Goal: Transaction & Acquisition: Purchase product/service

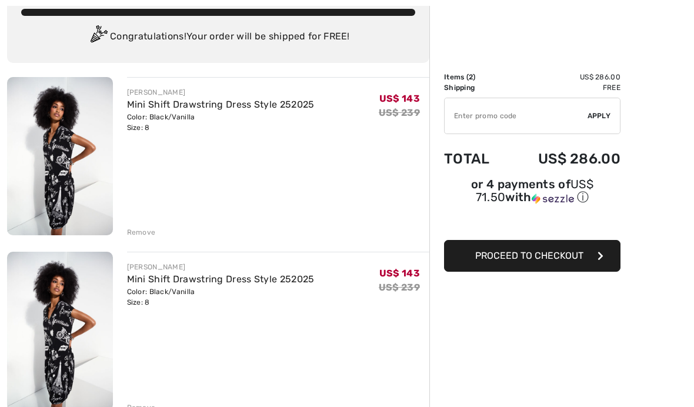
scroll to position [109, 0]
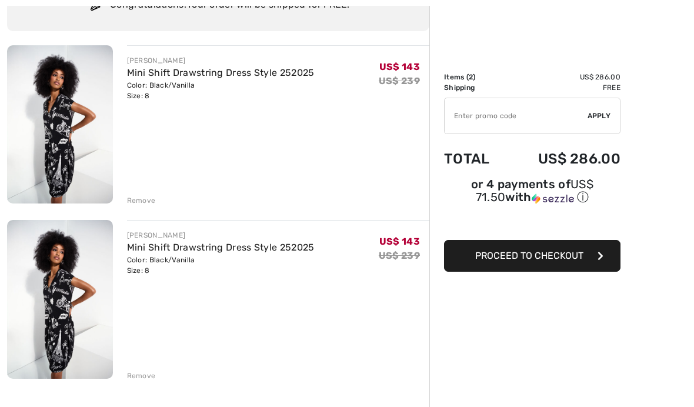
click at [152, 375] on div "Remove" at bounding box center [141, 375] width 29 height 11
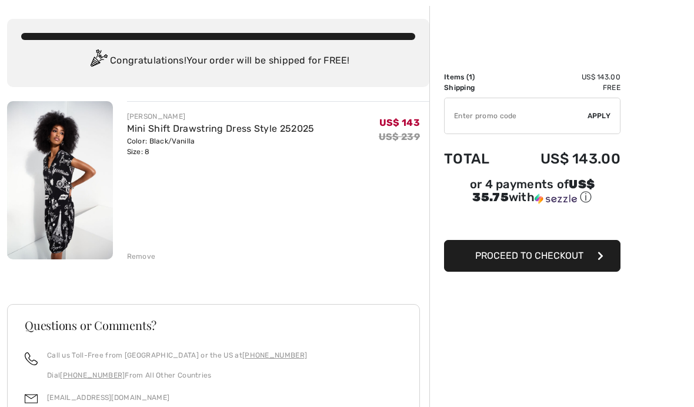
scroll to position [0, 0]
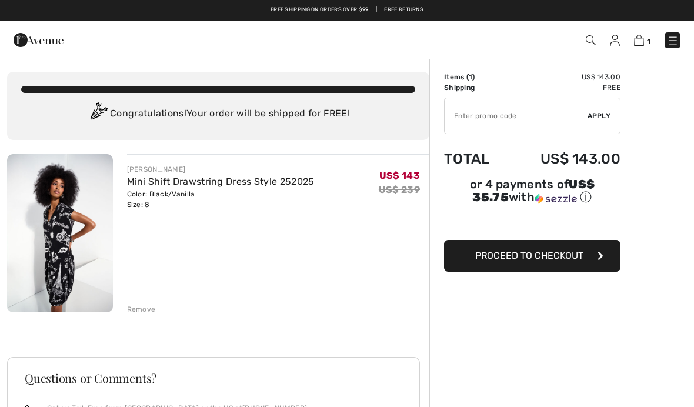
click at [29, 47] on img at bounding box center [39, 40] width 50 height 24
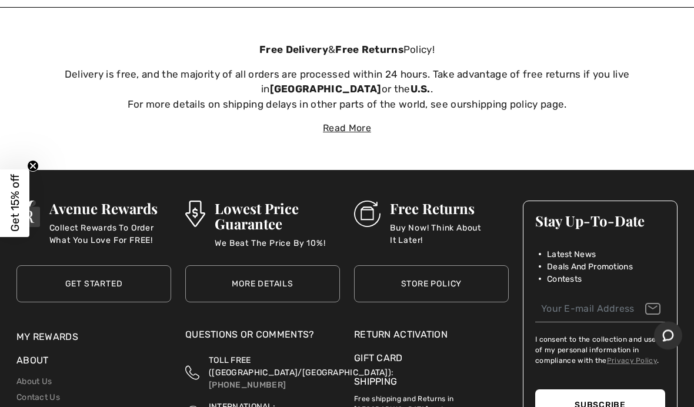
scroll to position [3543, 0]
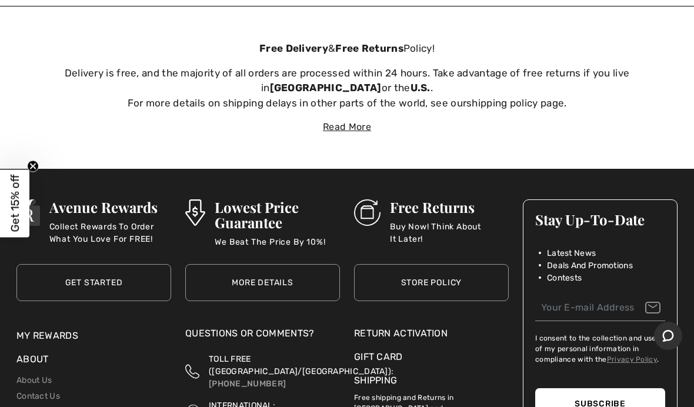
click at [41, 375] on link "About Us" at bounding box center [33, 380] width 35 height 10
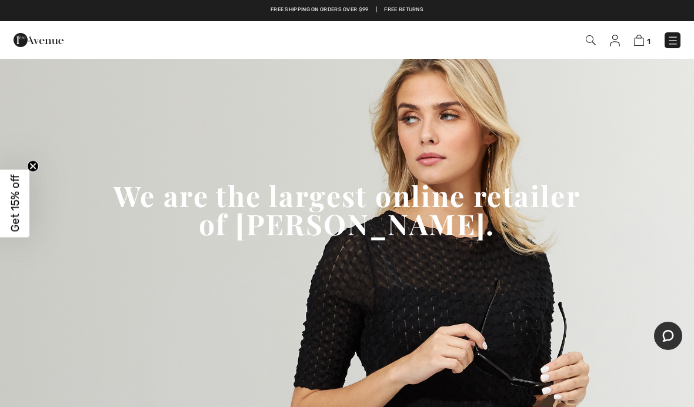
click at [591, 43] on img at bounding box center [590, 40] width 10 height 10
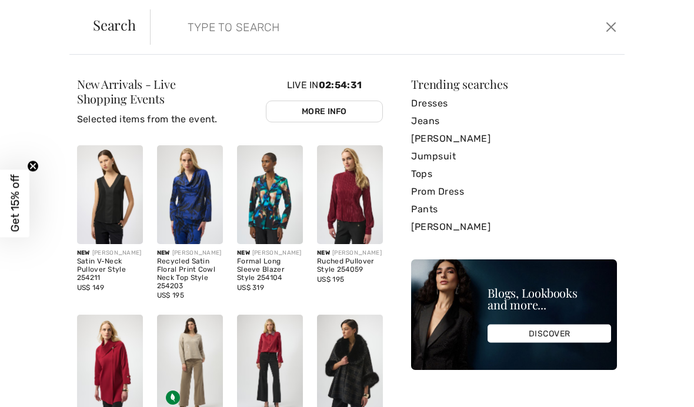
click at [463, 138] on link "[PERSON_NAME]" at bounding box center [514, 139] width 206 height 18
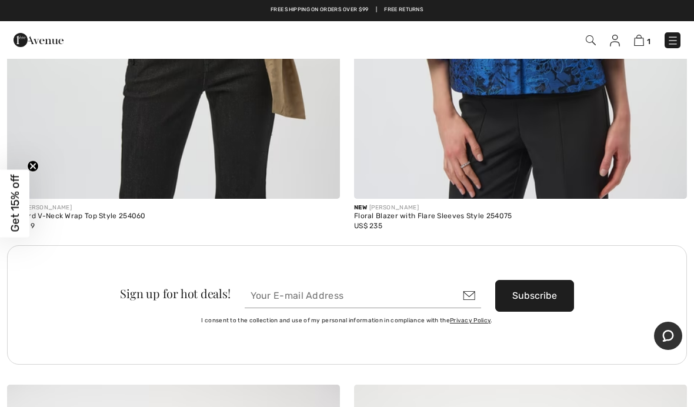
scroll to position [13767, 0]
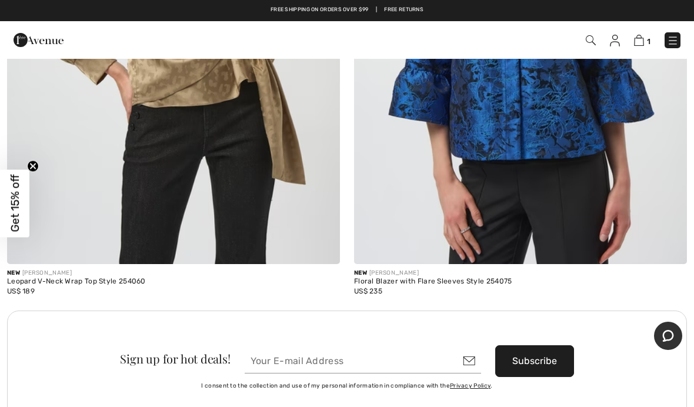
click at [590, 45] on img at bounding box center [590, 40] width 10 height 10
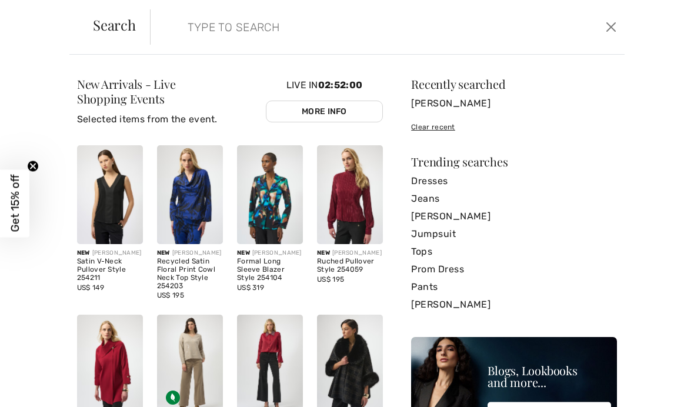
click at [220, 21] on input "search" at bounding box center [338, 26] width 318 height 35
click at [213, 29] on input "search" at bounding box center [338, 26] width 318 height 35
paste input "AJ708M"
type input "AJ708M"
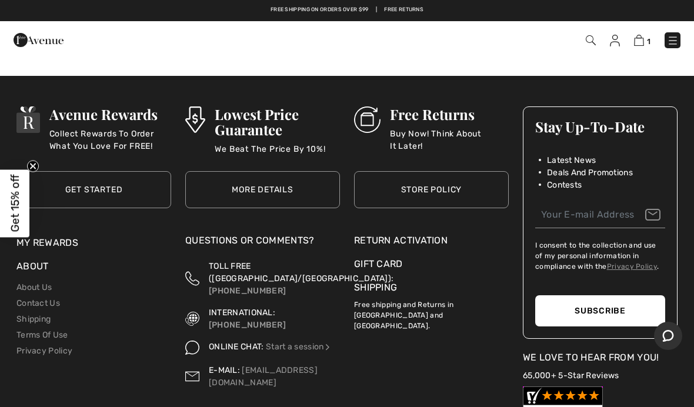
scroll to position [14795, 0]
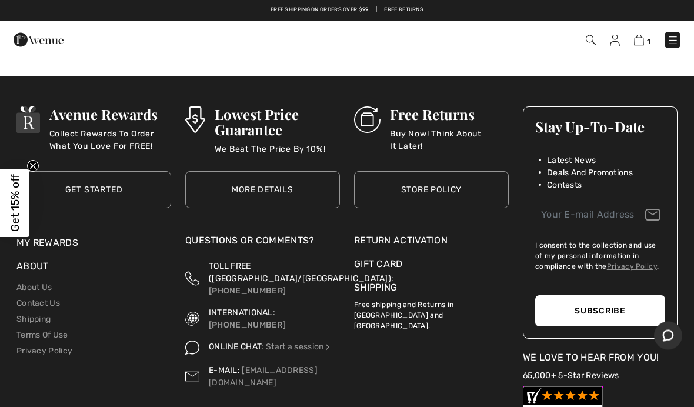
click at [574, 210] on input "email" at bounding box center [600, 215] width 130 height 26
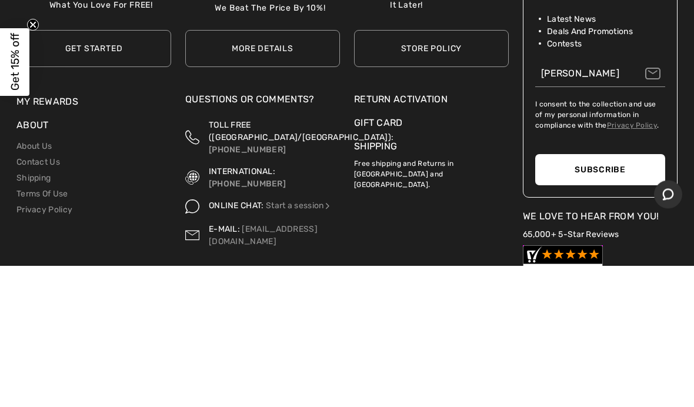
type input "paulabarnes01@gmail.com"
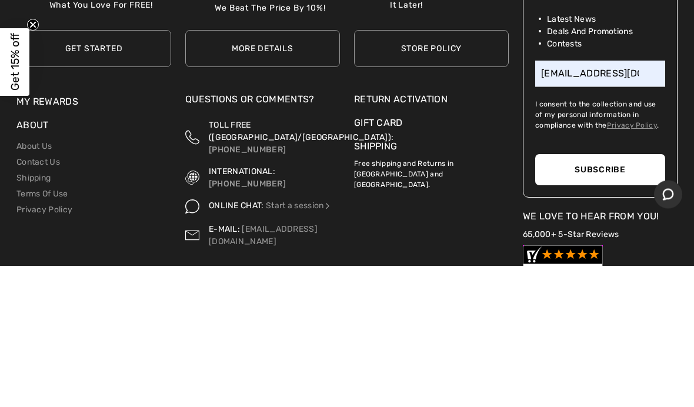
scroll to position [14937, 0]
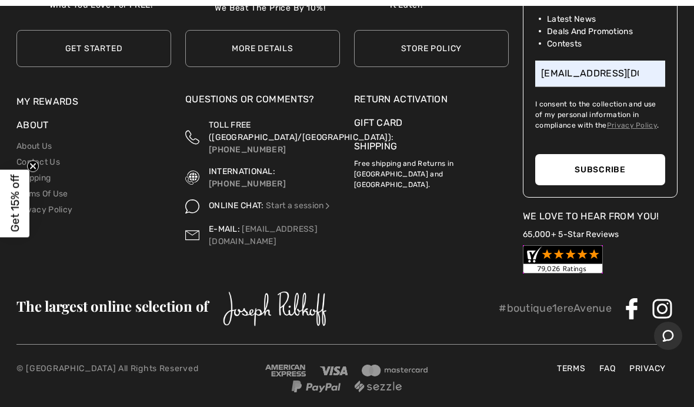
click at [622, 159] on button "Subscribe" at bounding box center [600, 169] width 130 height 31
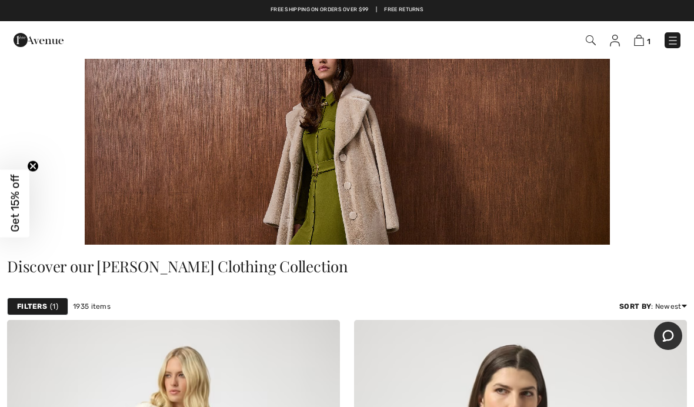
scroll to position [0, 0]
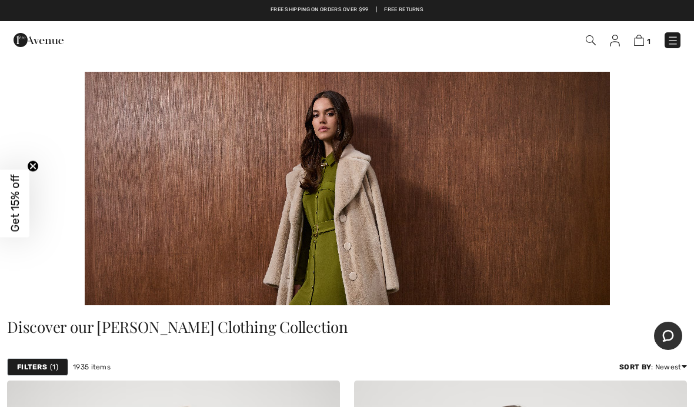
click at [672, 43] on img at bounding box center [673, 41] width 12 height 12
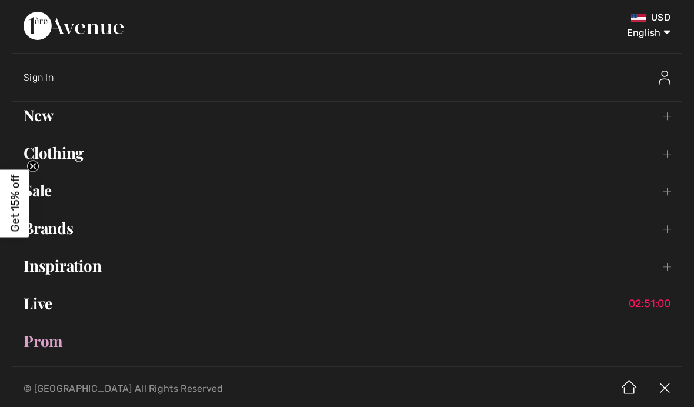
click at [83, 150] on link "Clothing Toggle submenu" at bounding box center [347, 153] width 670 height 26
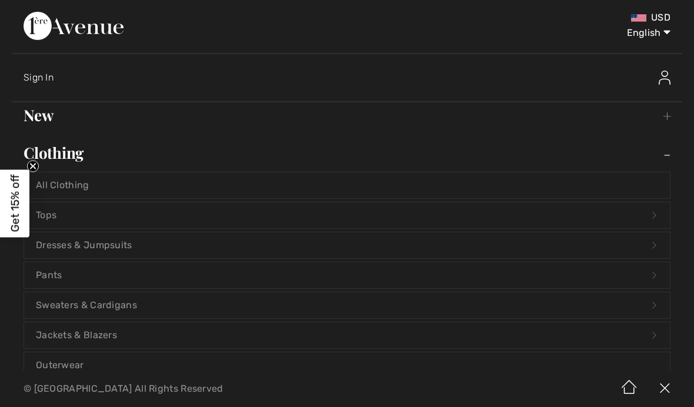
click at [104, 337] on link "Jackets & Blazers Open submenu" at bounding box center [346, 335] width 645 height 26
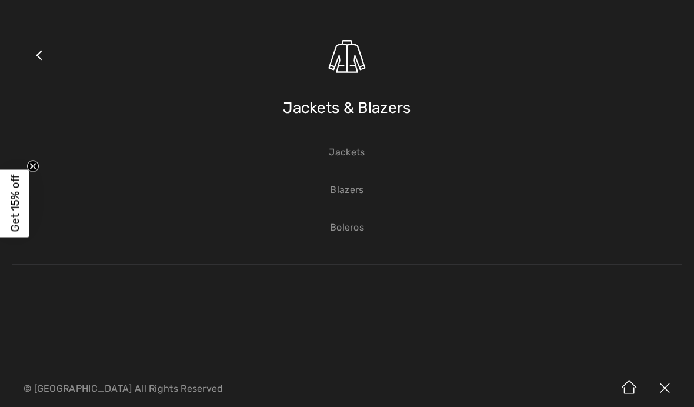
click at [46, 54] on link "Close submenu" at bounding box center [38, 70] width 29 height 92
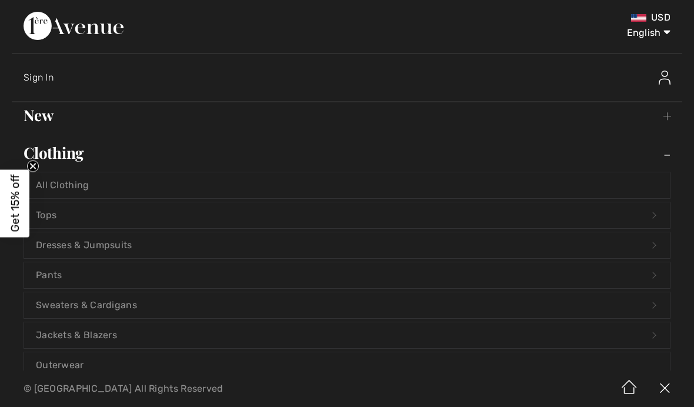
click at [84, 364] on link "Outerwear" at bounding box center [346, 365] width 645 height 26
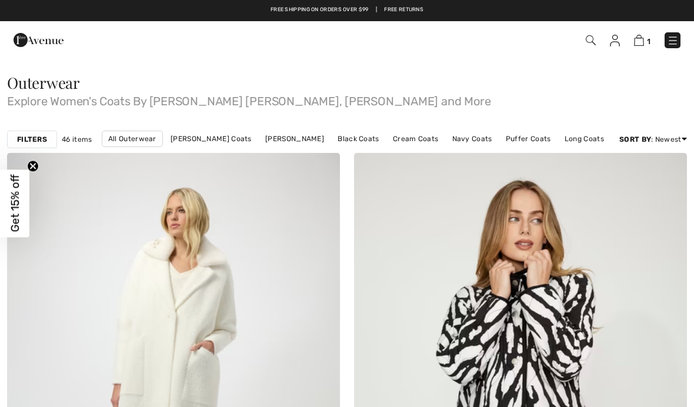
checkbox input "true"
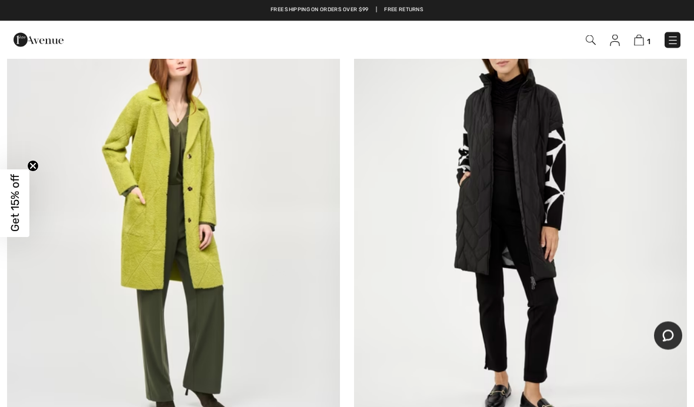
scroll to position [7122, 0]
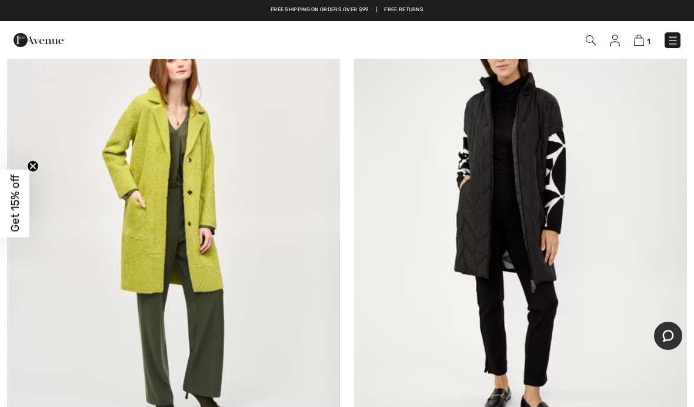
click at [152, 188] on img at bounding box center [173, 227] width 333 height 499
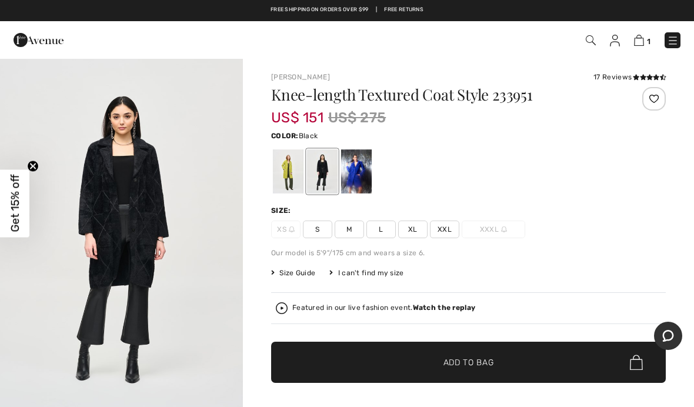
click at [292, 272] on span "Size Guide" at bounding box center [293, 272] width 44 height 11
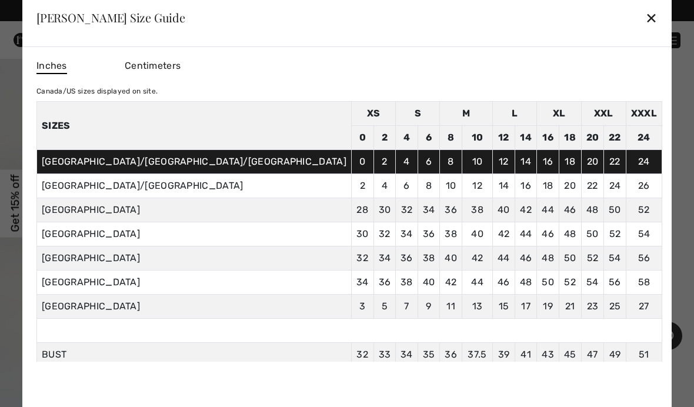
click at [645, 19] on div "✕" at bounding box center [651, 17] width 12 height 25
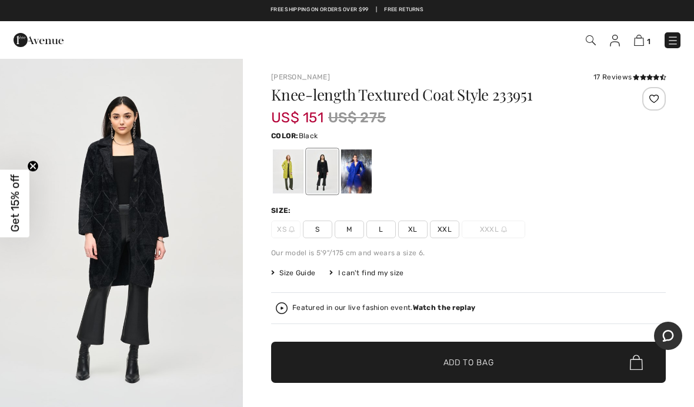
click at [350, 233] on span "M" at bounding box center [348, 229] width 29 height 18
click at [522, 124] on div "US$ 151 US$ 275" at bounding box center [435, 117] width 329 height 21
click at [321, 174] on div at bounding box center [322, 171] width 31 height 44
click at [363, 173] on div at bounding box center [356, 171] width 31 height 44
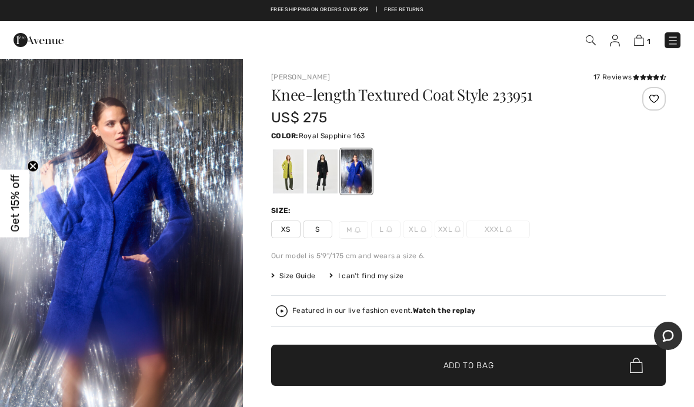
click at [290, 177] on div at bounding box center [288, 171] width 31 height 44
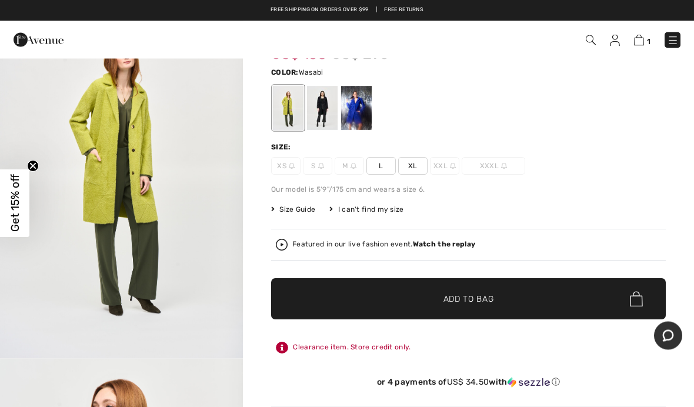
scroll to position [63, 0]
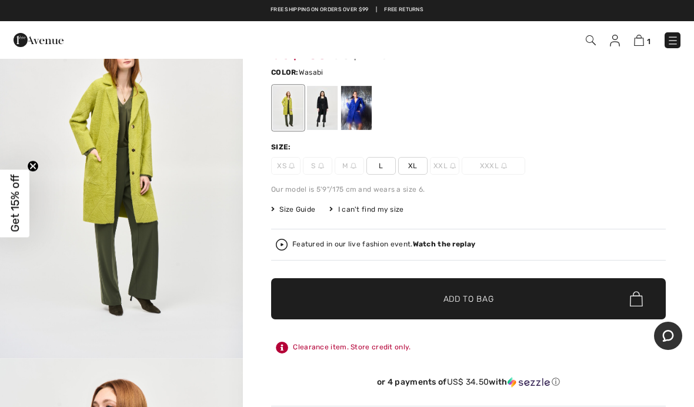
click at [352, 167] on img at bounding box center [353, 166] width 6 height 6
click at [355, 166] on img at bounding box center [353, 166] width 6 height 6
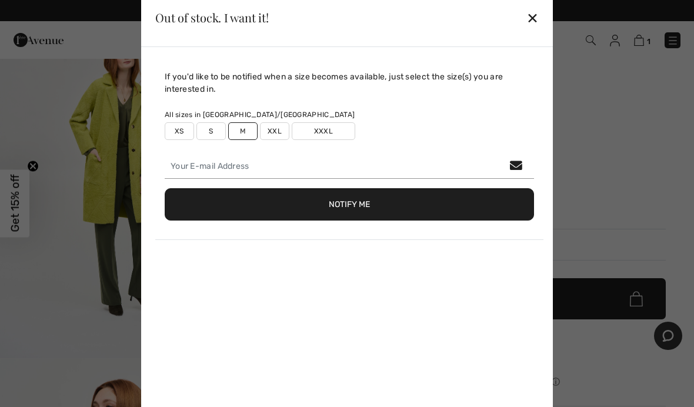
click at [535, 30] on div "✕" at bounding box center [532, 17] width 12 height 25
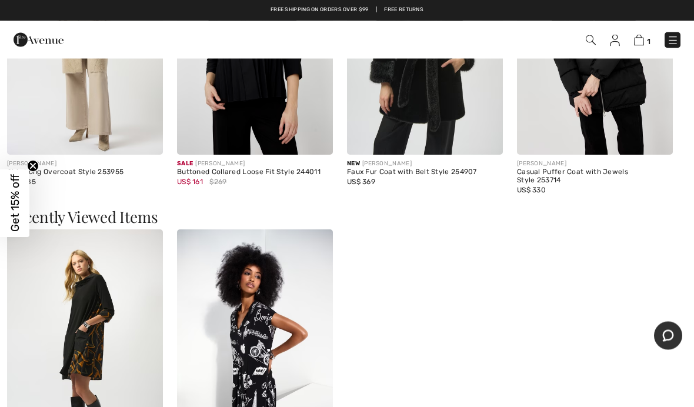
scroll to position [1206, 0]
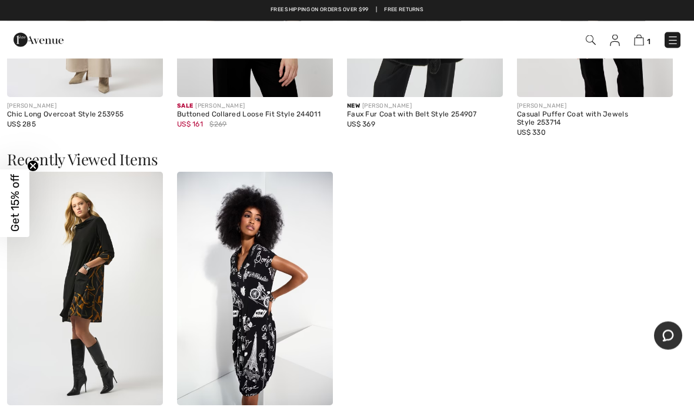
click at [99, 286] on img at bounding box center [85, 289] width 156 height 234
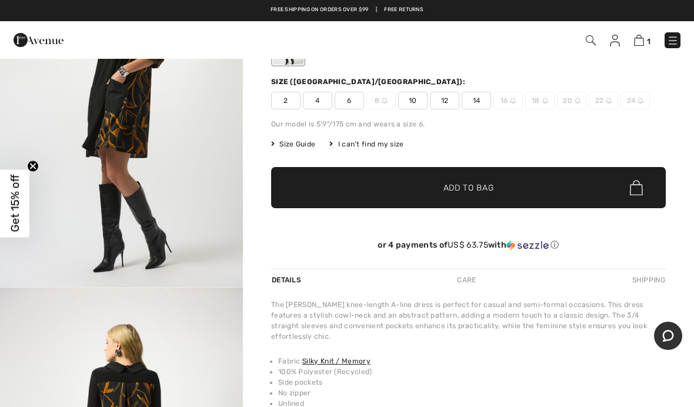
scroll to position [158, 0]
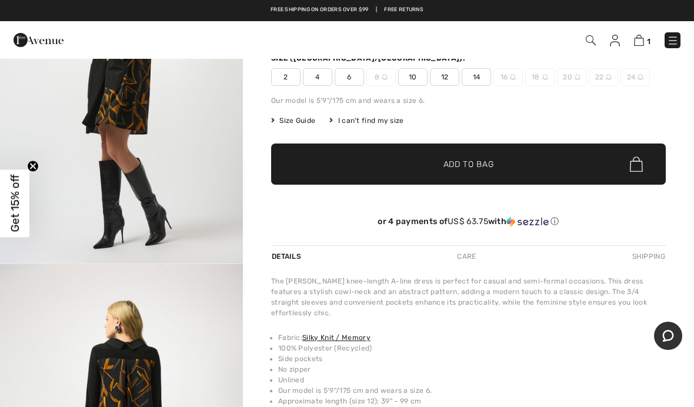
click at [386, 80] on img at bounding box center [384, 77] width 6 height 6
click at [381, 81] on span "8" at bounding box center [380, 77] width 29 height 18
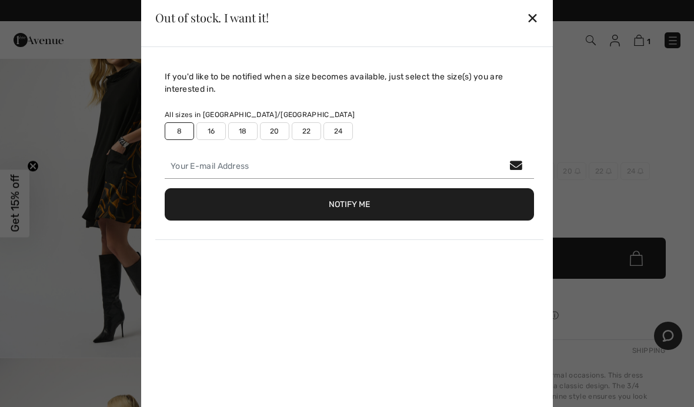
scroll to position [63, 0]
click at [354, 203] on button "Notify Me" at bounding box center [349, 204] width 369 height 32
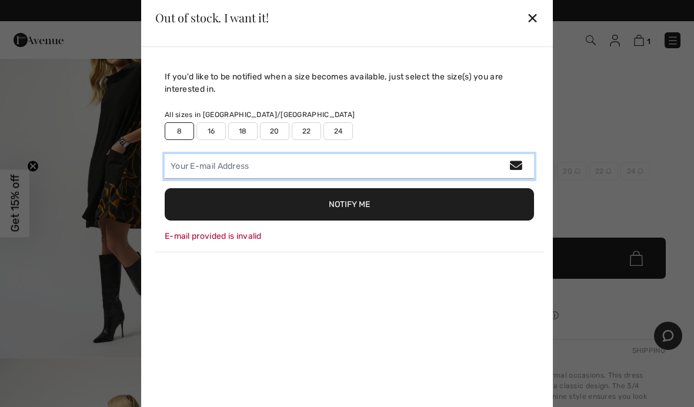
click at [250, 166] on input "email" at bounding box center [349, 166] width 369 height 25
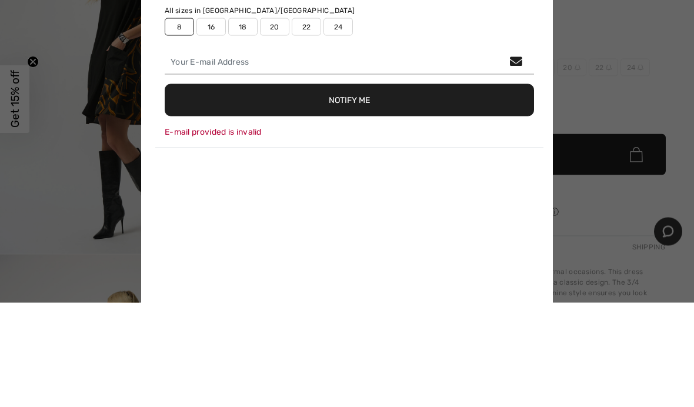
type input "paulabarnes01@gmail.com"
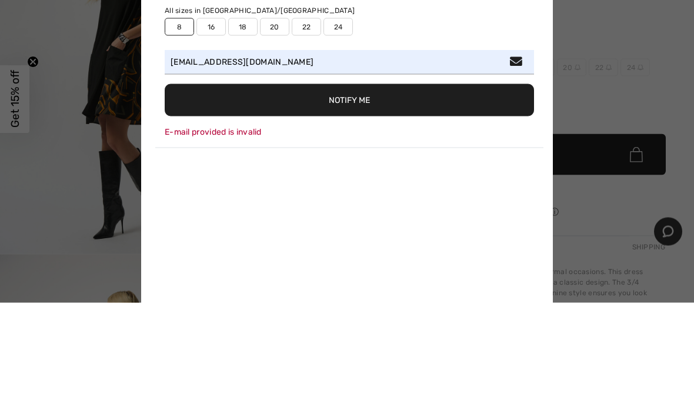
scroll to position [168, 0]
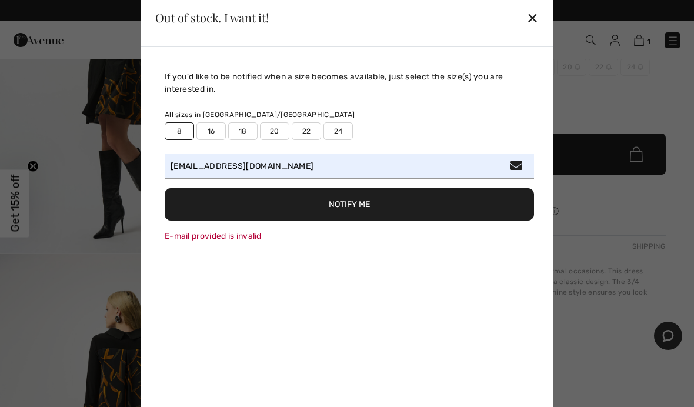
click at [386, 200] on button "Notify Me" at bounding box center [349, 204] width 369 height 32
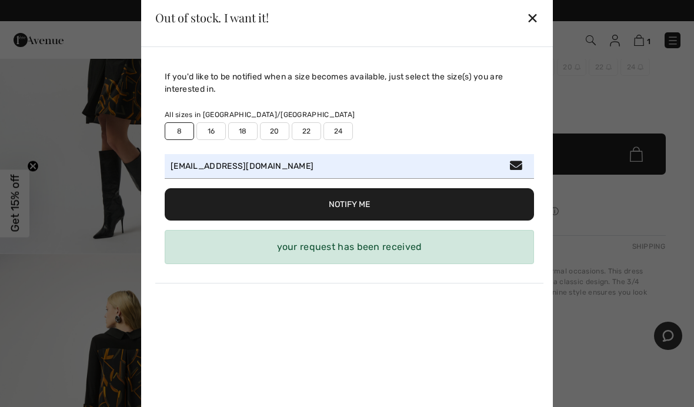
click at [386, 206] on button "Notify Me" at bounding box center [349, 204] width 369 height 32
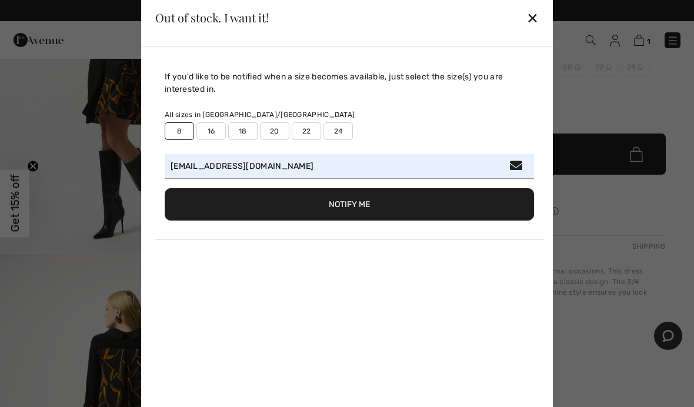
click at [322, 211] on button "Notify Me" at bounding box center [349, 204] width 369 height 32
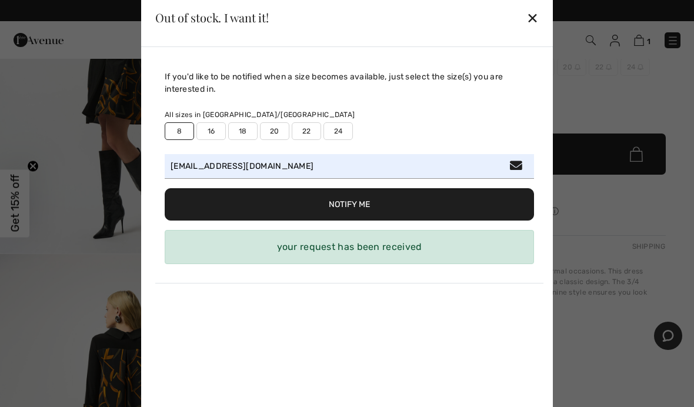
click at [353, 210] on button "Notify Me" at bounding box center [349, 204] width 369 height 32
click at [362, 209] on button "Notify Me" at bounding box center [349, 204] width 369 height 32
click at [362, 206] on button "Notify Me" at bounding box center [349, 204] width 369 height 32
click at [535, 18] on div "✕" at bounding box center [532, 17] width 12 height 25
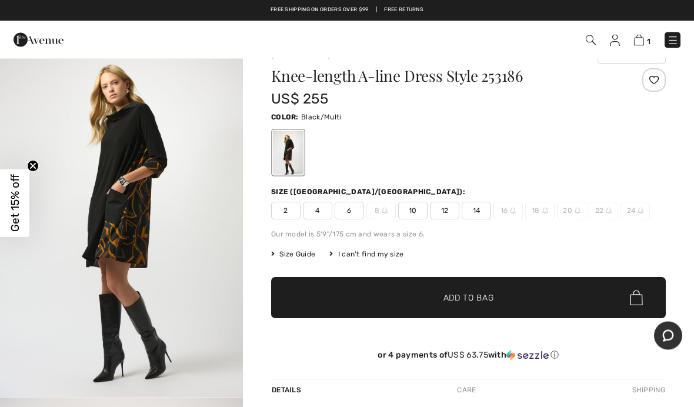
scroll to position [0, 0]
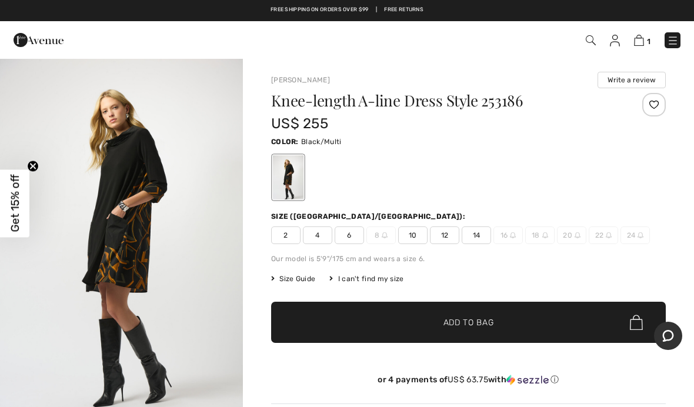
click at [671, 45] on img at bounding box center [673, 41] width 12 height 12
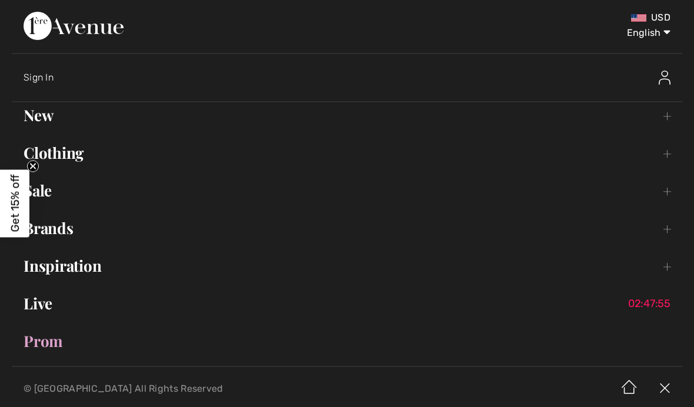
click at [661, 162] on link "Clothing Toggle submenu" at bounding box center [347, 153] width 670 height 26
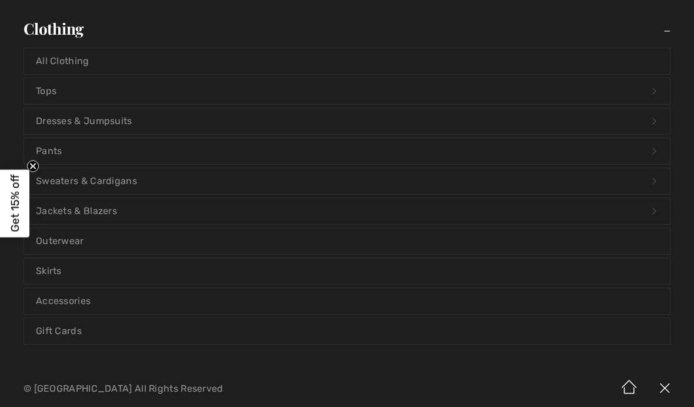
scroll to position [125, 0]
click at [657, 218] on link "Jackets & Blazers Open submenu" at bounding box center [346, 211] width 645 height 26
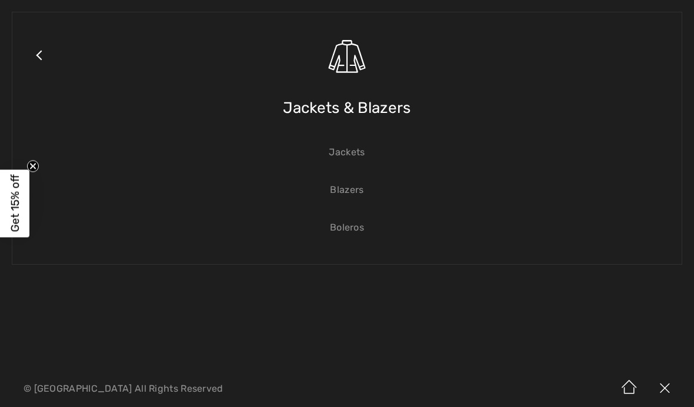
click at [356, 153] on link "Jackets" at bounding box center [346, 152] width 645 height 26
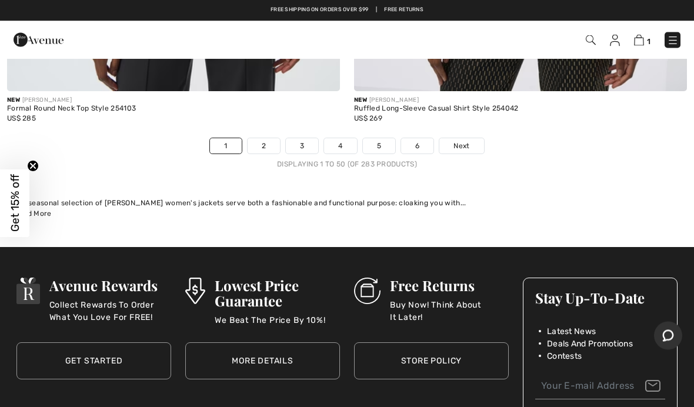
scroll to position [14312, 0]
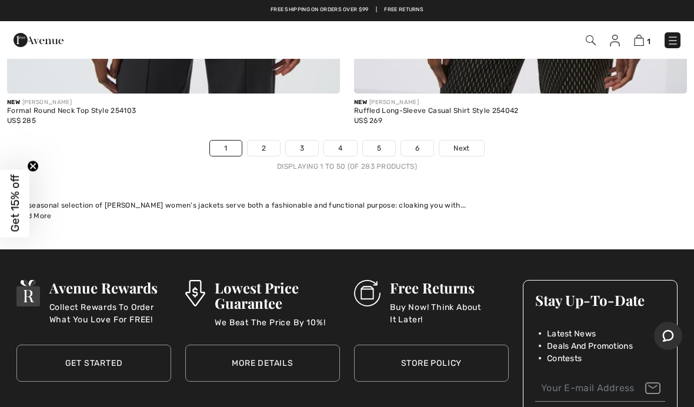
click at [459, 143] on span "Next" at bounding box center [461, 148] width 16 height 11
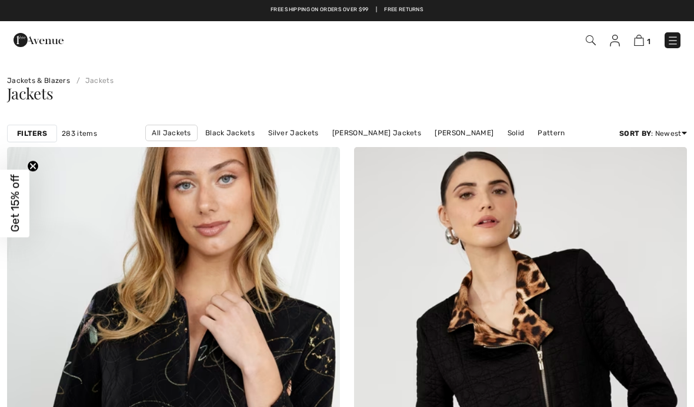
checkbox input "true"
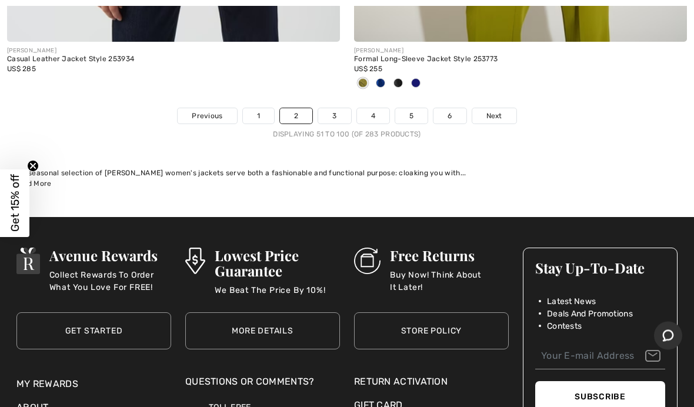
scroll to position [14383, 0]
click at [495, 111] on span "Next" at bounding box center [494, 116] width 16 height 11
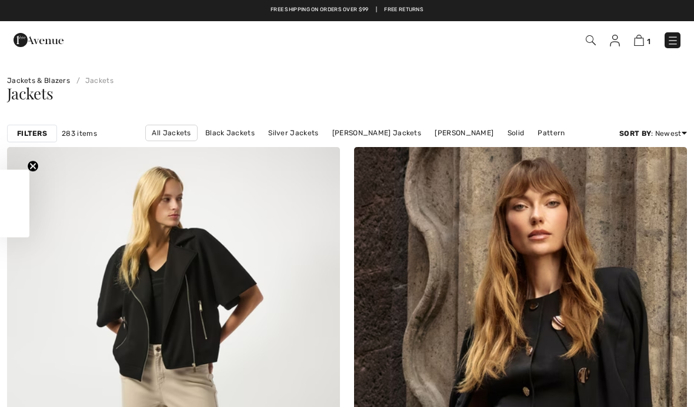
checkbox input "true"
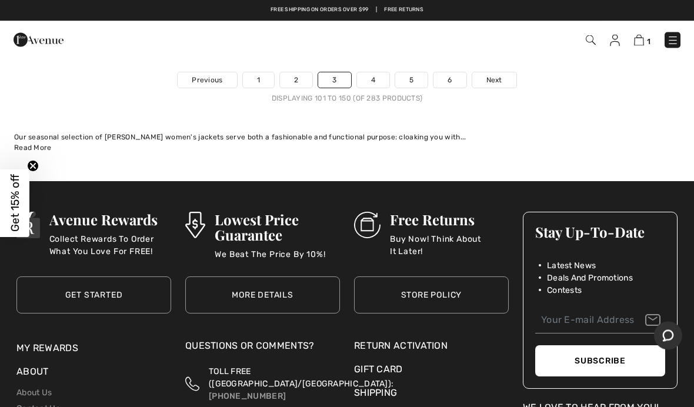
scroll to position [14302, 0]
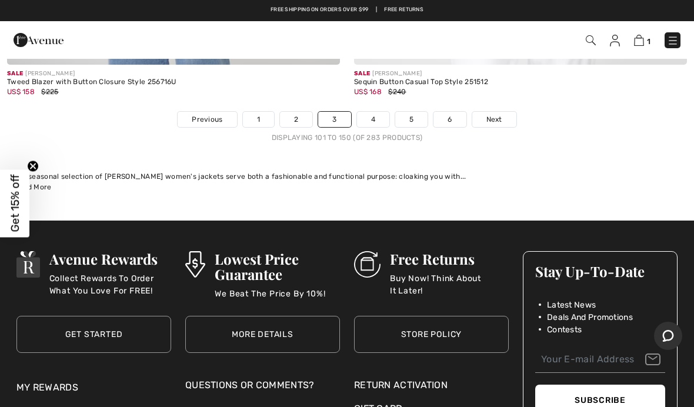
click at [496, 114] on span "Next" at bounding box center [494, 119] width 16 height 11
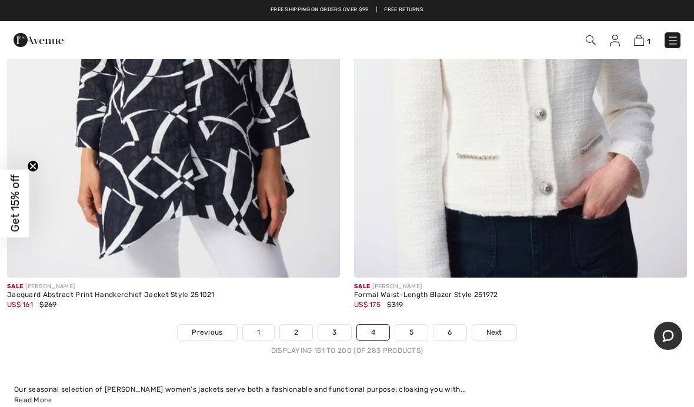
scroll to position [14165, 0]
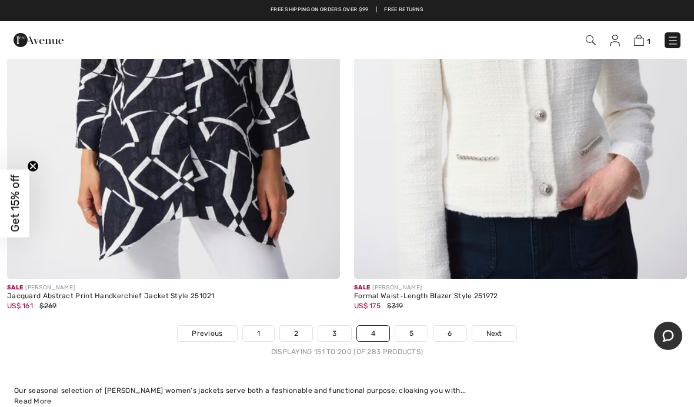
click at [497, 328] on span "Next" at bounding box center [494, 333] width 16 height 11
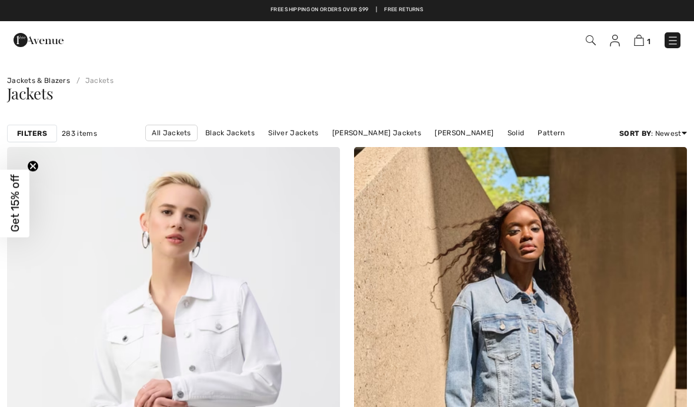
checkbox input "true"
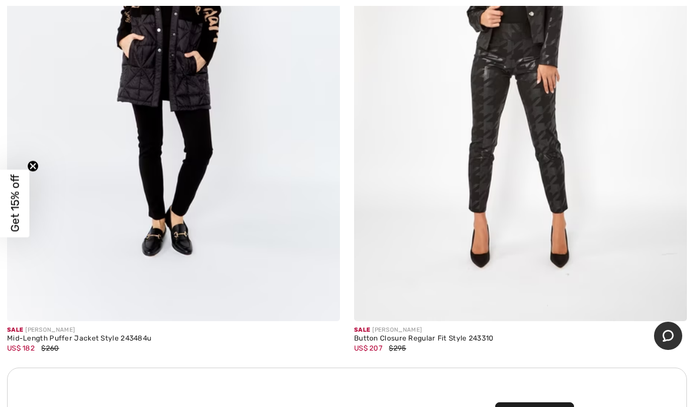
scroll to position [6489, 0]
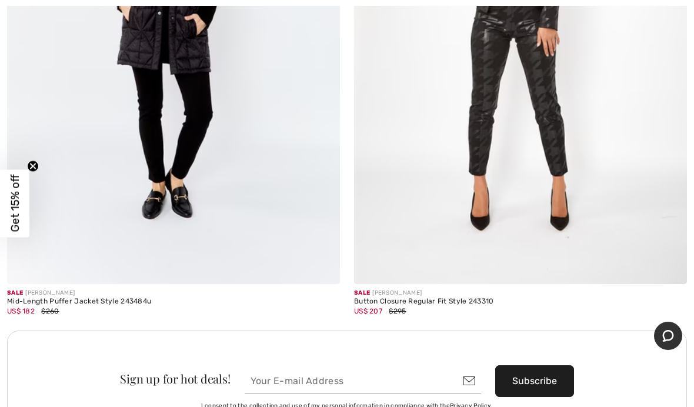
click at [163, 163] on img at bounding box center [173, 34] width 333 height 499
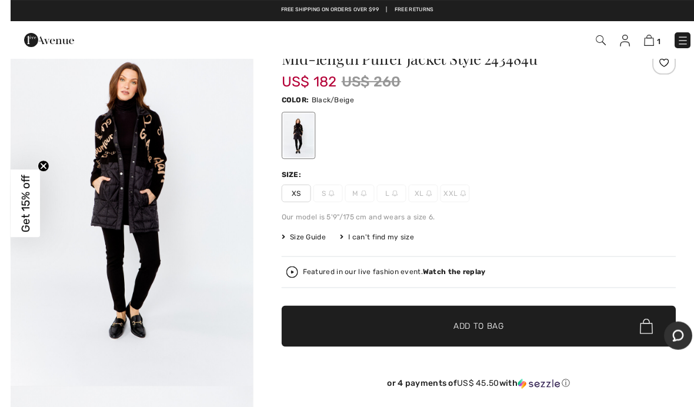
scroll to position [36, 0]
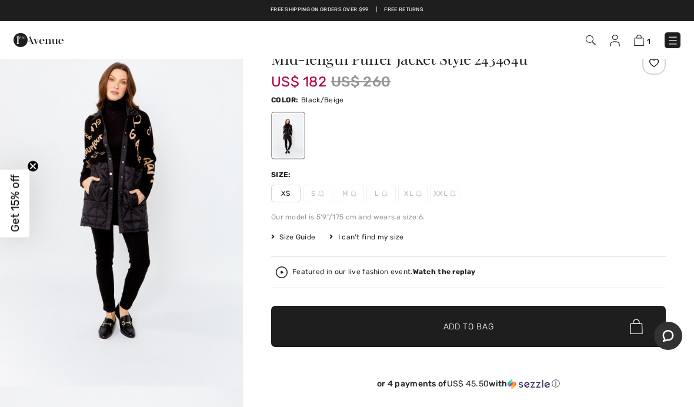
click at [299, 241] on span "Size Guide" at bounding box center [293, 237] width 44 height 11
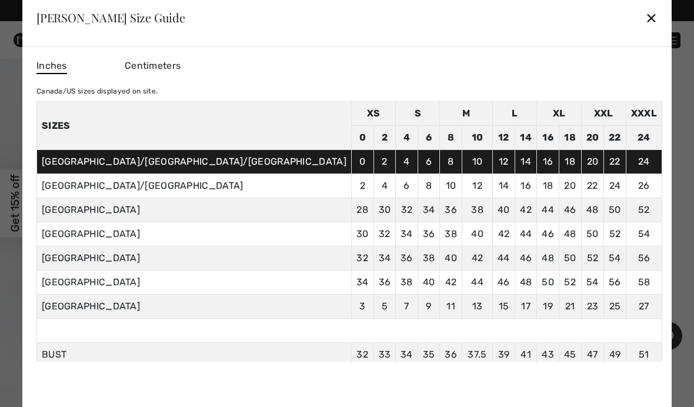
click at [645, 16] on div "✕" at bounding box center [651, 17] width 12 height 25
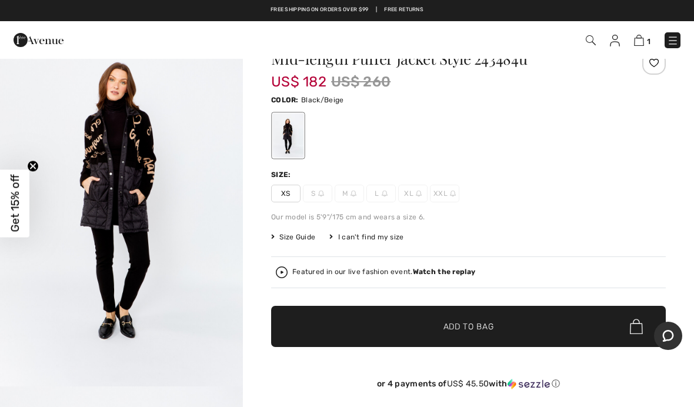
click at [350, 196] on img at bounding box center [353, 193] width 6 height 6
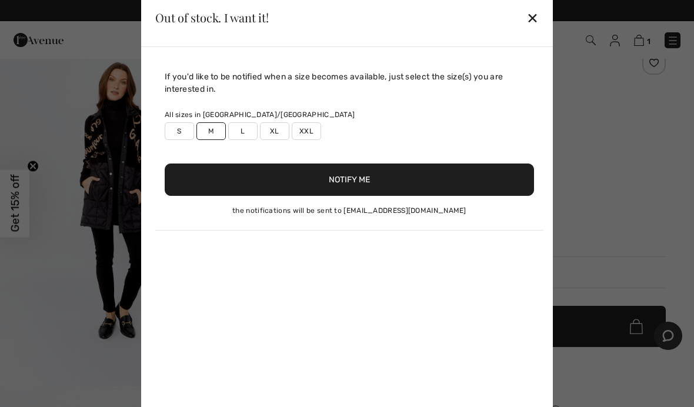
click at [399, 188] on button "Notify Me" at bounding box center [349, 179] width 369 height 32
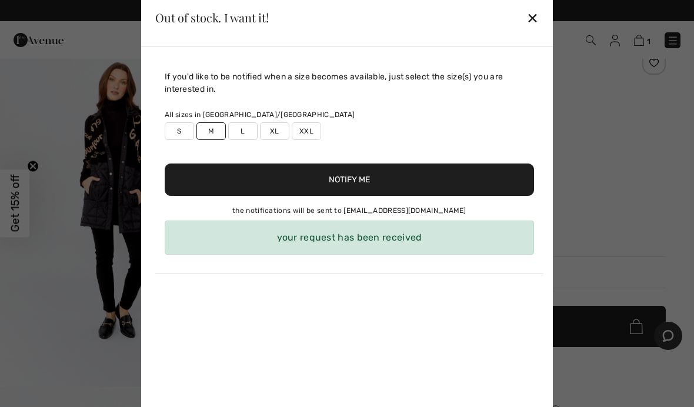
click at [394, 180] on button "Notify Me" at bounding box center [349, 179] width 369 height 32
click at [537, 5] on div "✕" at bounding box center [532, 17] width 12 height 25
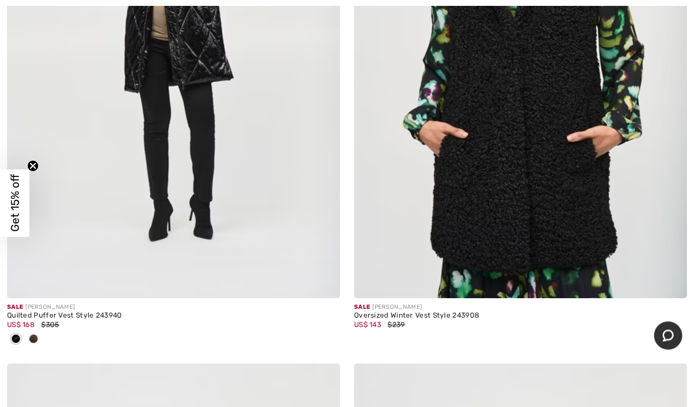
scroll to position [12235, 0]
click at [183, 69] on img at bounding box center [173, 48] width 333 height 499
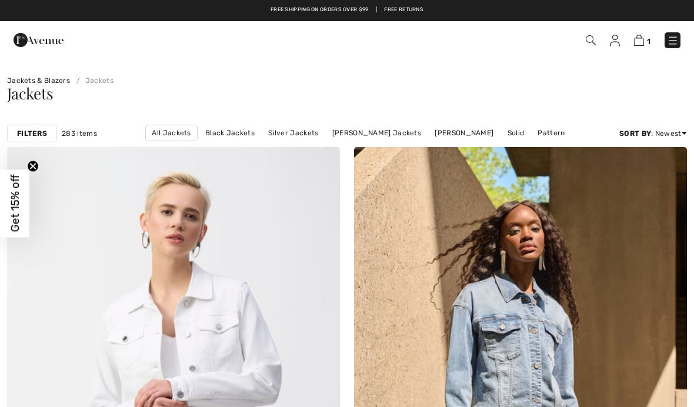
checkbox input "true"
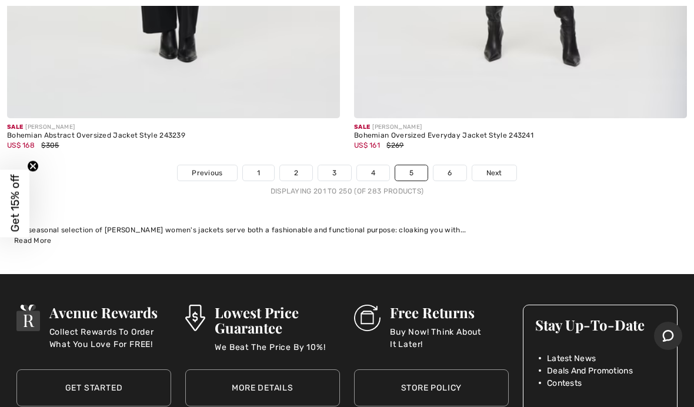
scroll to position [14262, 0]
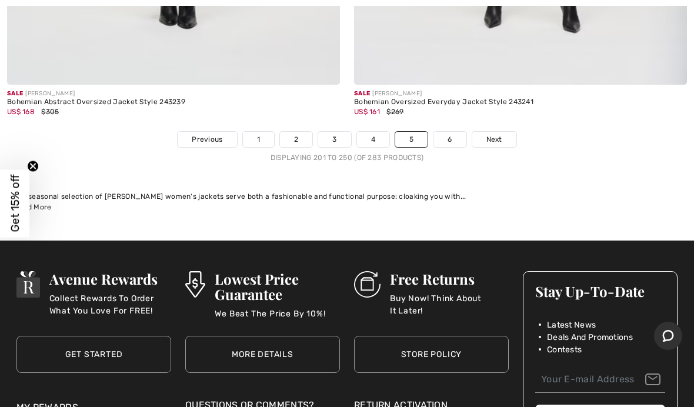
click at [497, 134] on span "Next" at bounding box center [494, 139] width 16 height 11
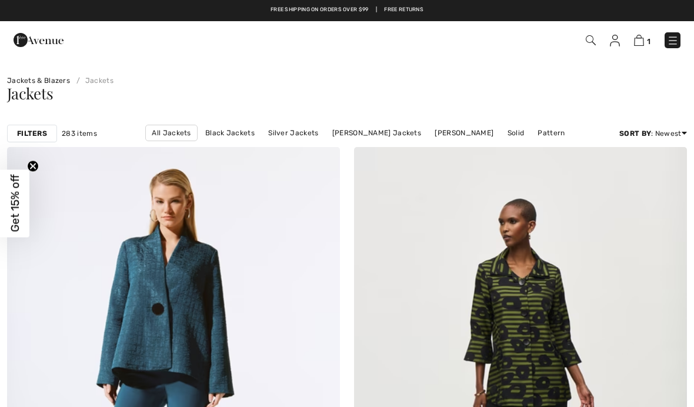
checkbox input "true"
click at [671, 40] on img at bounding box center [673, 41] width 12 height 12
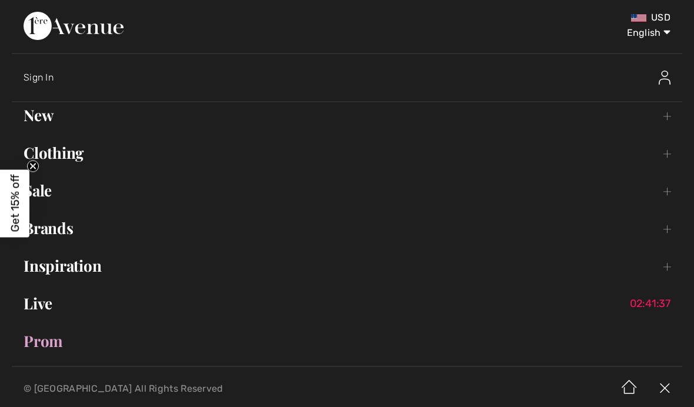
click at [659, 233] on link "Brands Open submenu" at bounding box center [347, 228] width 670 height 26
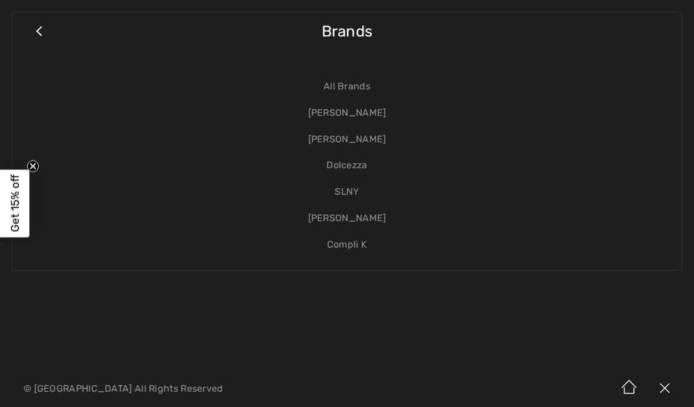
click at [353, 140] on link "[PERSON_NAME]" at bounding box center [346, 139] width 645 height 26
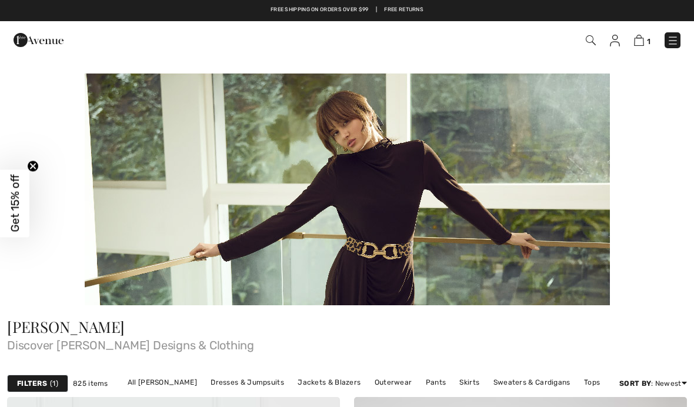
checkbox input "true"
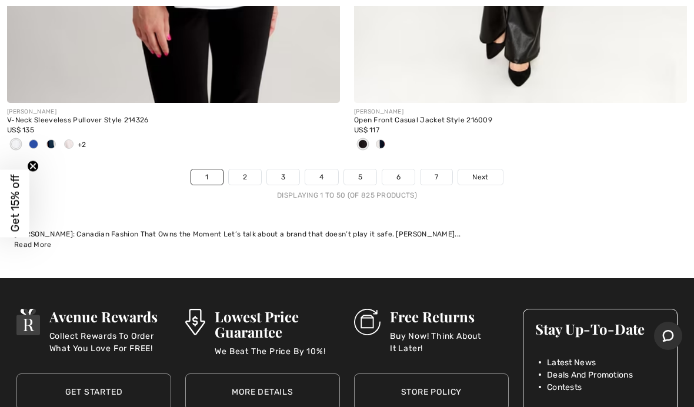
scroll to position [14514, 0]
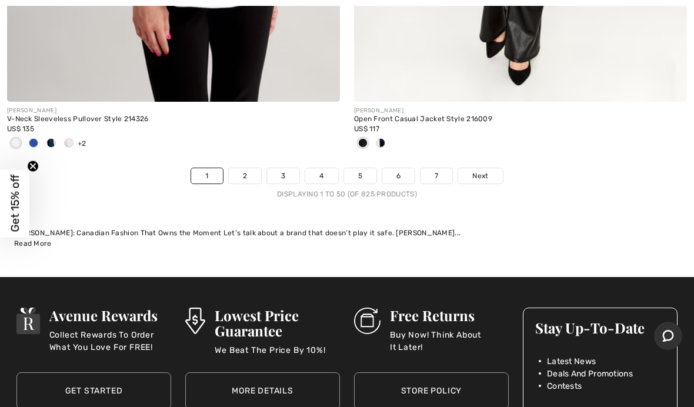
click at [477, 170] on span "Next" at bounding box center [480, 175] width 16 height 11
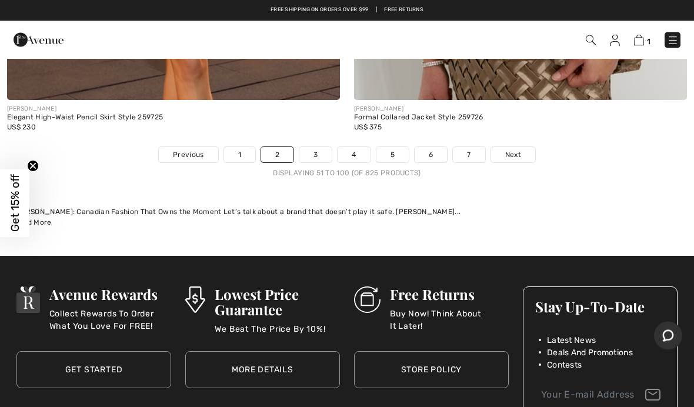
scroll to position [14416, 0]
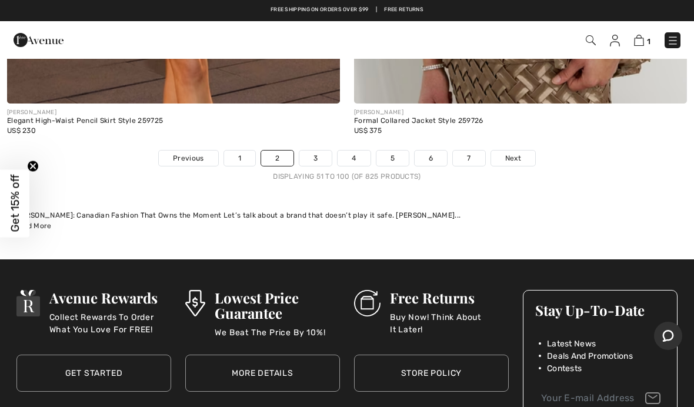
click at [515, 153] on span "Next" at bounding box center [513, 158] width 16 height 11
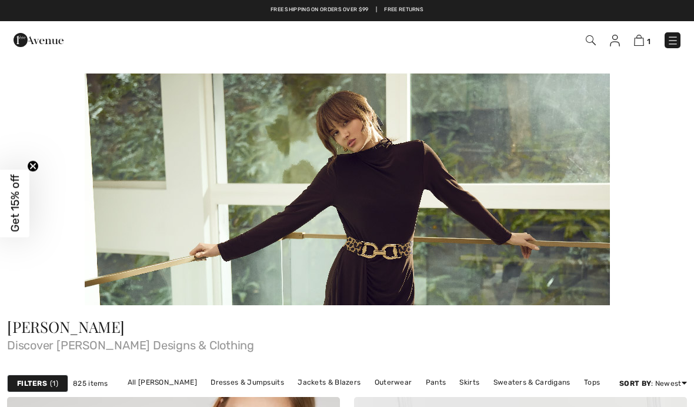
checkbox input "true"
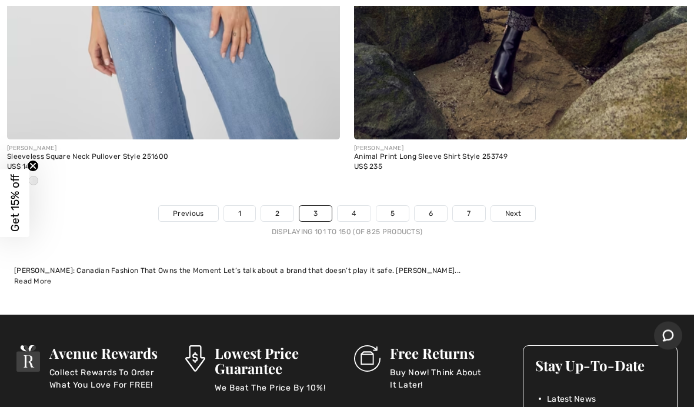
scroll to position [14380, 0]
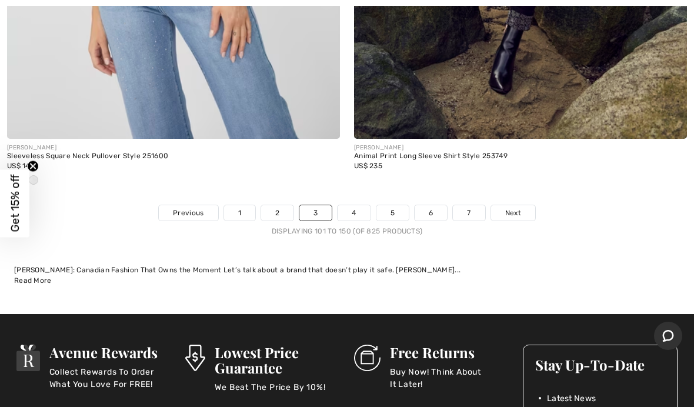
click at [523, 205] on link "Next" at bounding box center [513, 212] width 44 height 15
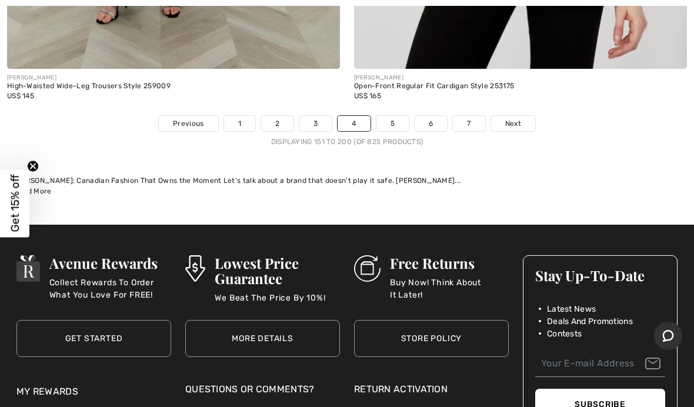
scroll to position [14635, 0]
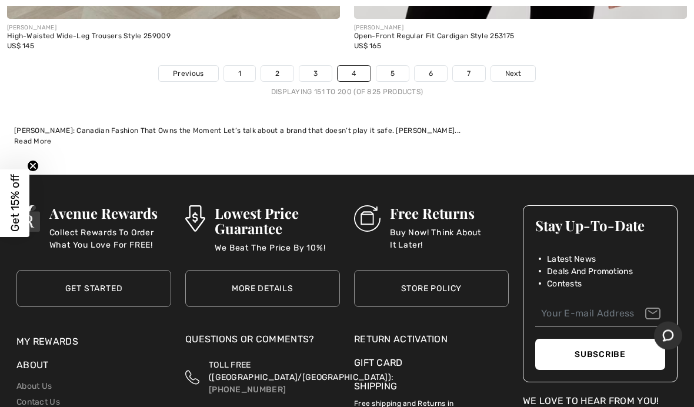
click at [516, 69] on span "Next" at bounding box center [513, 74] width 16 height 11
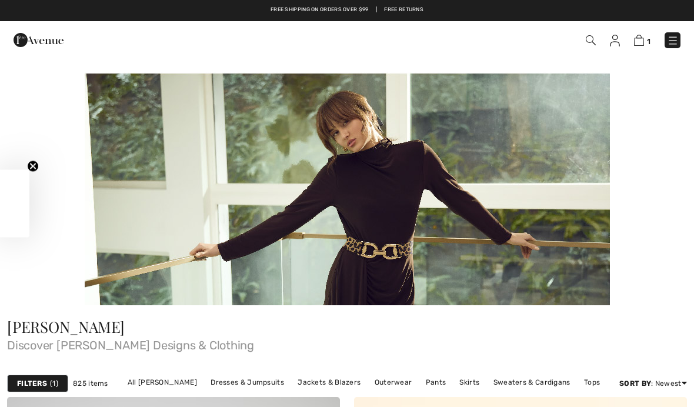
checkbox input "true"
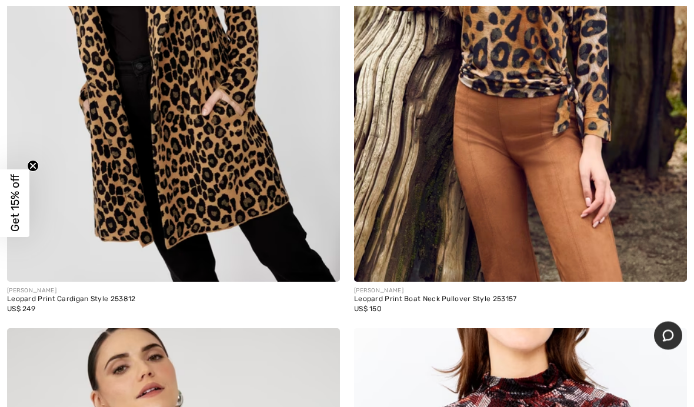
scroll to position [8049, 0]
click at [130, 166] on img at bounding box center [173, 32] width 333 height 499
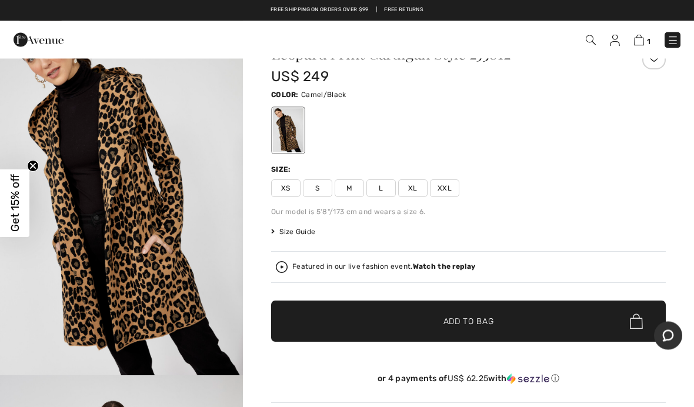
scroll to position [47, 0]
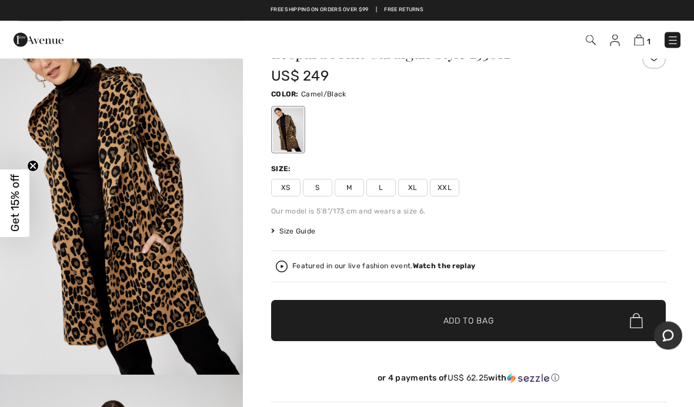
click at [302, 233] on span "Size Guide" at bounding box center [293, 231] width 44 height 11
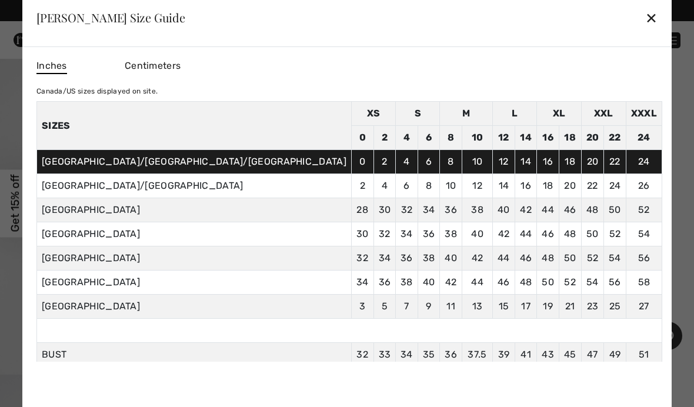
click at [645, 30] on div "✕" at bounding box center [651, 17] width 12 height 25
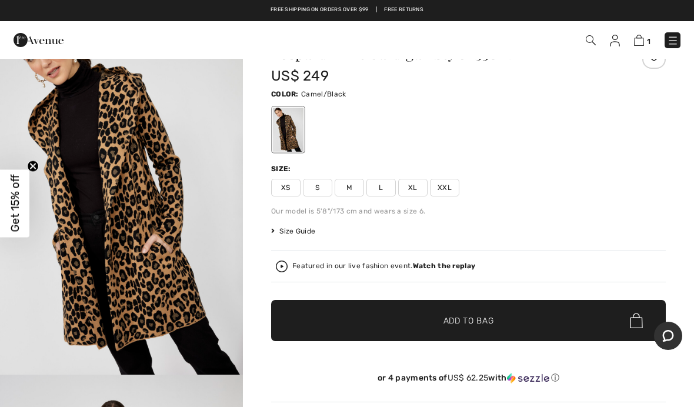
click at [356, 188] on span "M" at bounding box center [348, 188] width 29 height 18
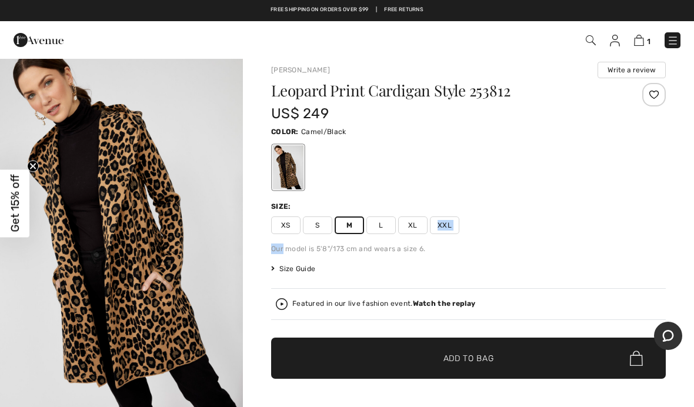
scroll to position [0, 0]
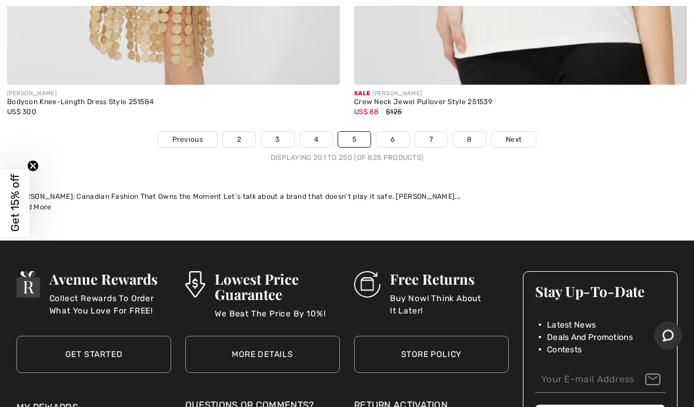
scroll to position [14493, 0]
click at [514, 134] on span "Next" at bounding box center [514, 139] width 16 height 11
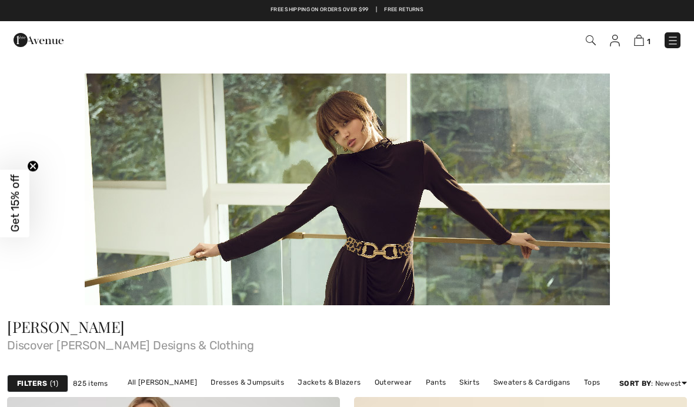
checkbox input "true"
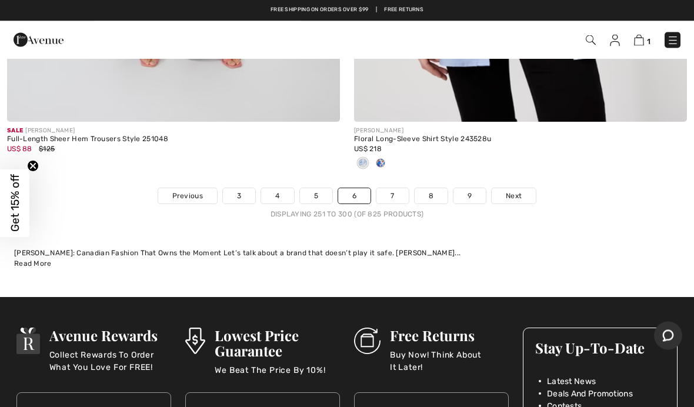
scroll to position [14454, 0]
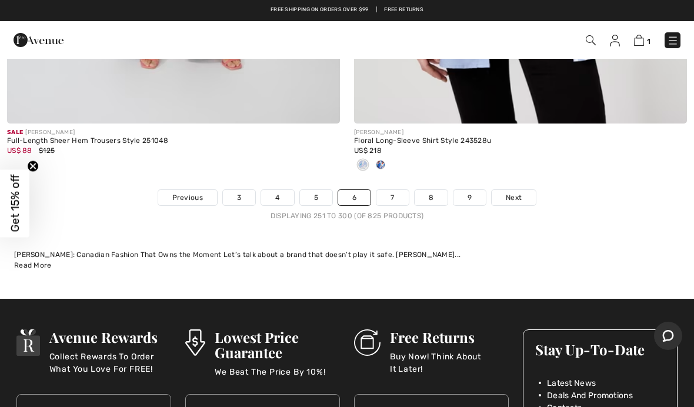
click at [520, 192] on span "Next" at bounding box center [514, 197] width 16 height 11
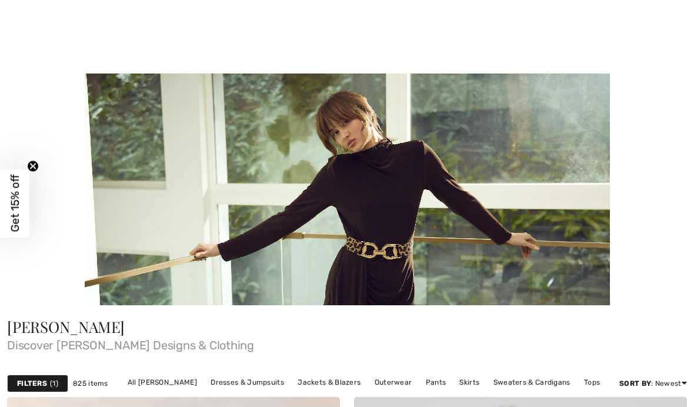
checkbox input "true"
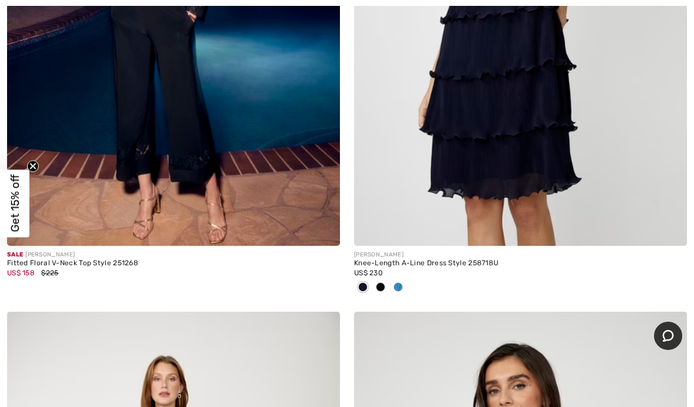
scroll to position [4578, 0]
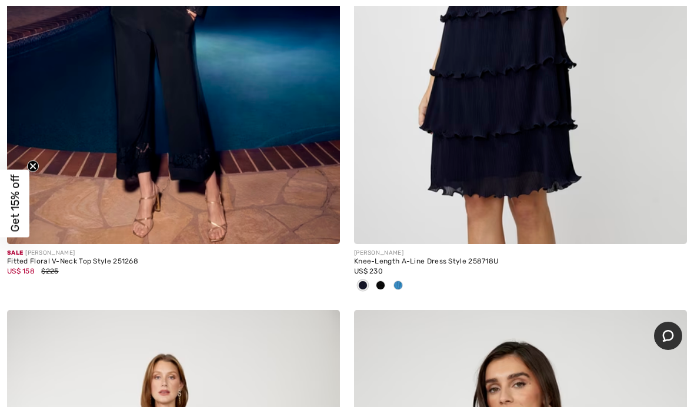
click at [409, 282] on div at bounding box center [520, 285] width 333 height 19
click at [402, 286] on div at bounding box center [398, 285] width 18 height 19
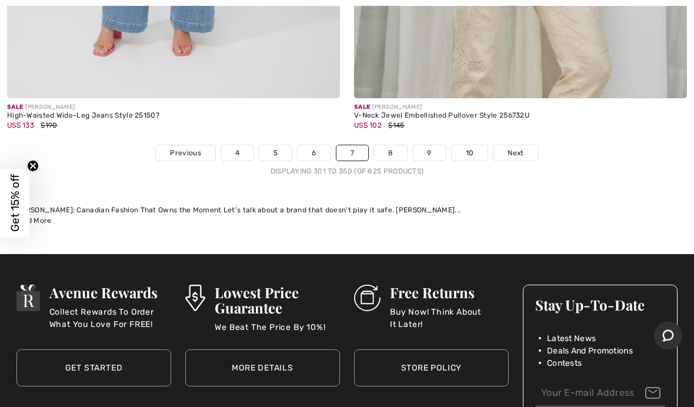
scroll to position [14479, 0]
click at [520, 148] on span "Next" at bounding box center [515, 153] width 16 height 11
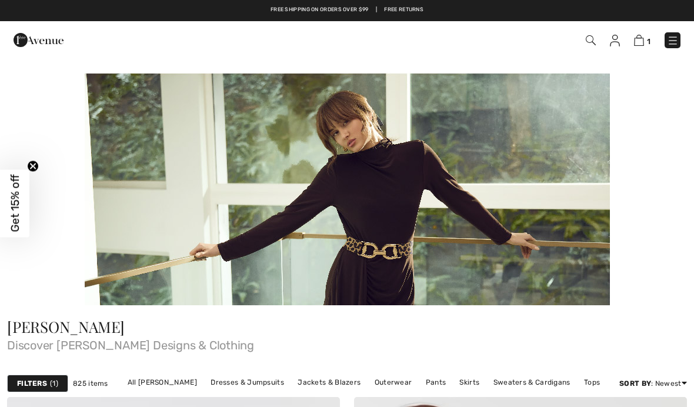
checkbox input "true"
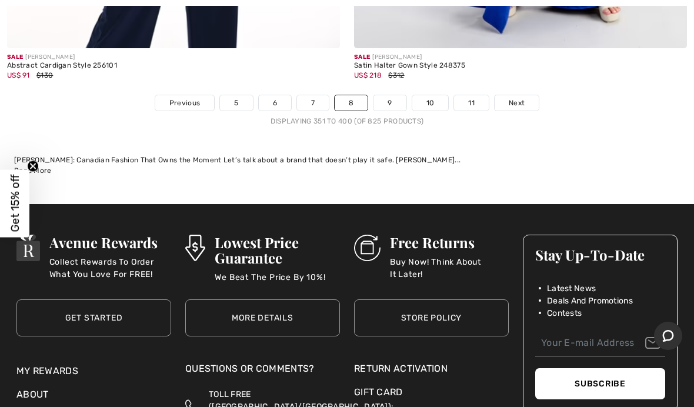
scroll to position [14567, 0]
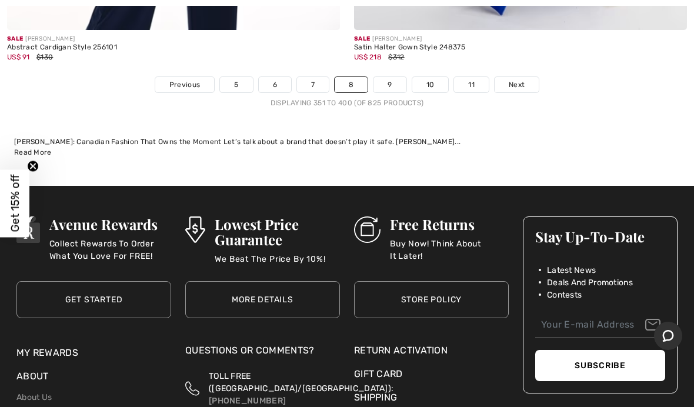
click at [515, 81] on link "Next" at bounding box center [516, 84] width 44 height 15
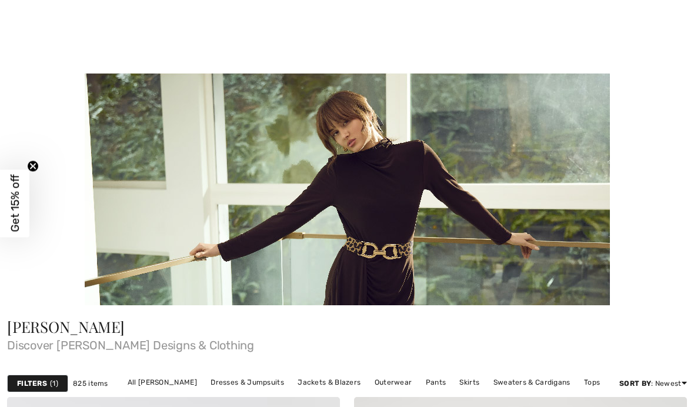
checkbox input "true"
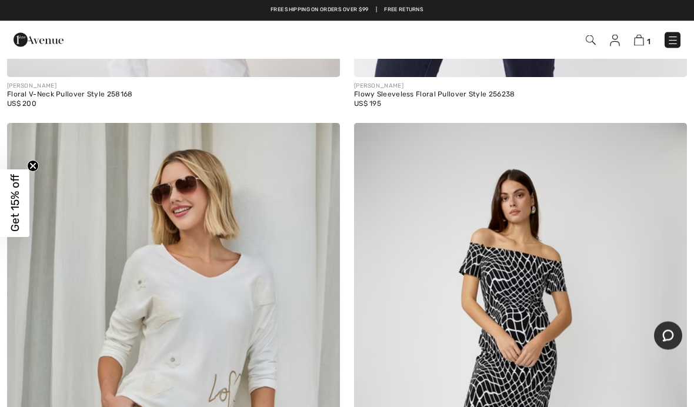
scroll to position [8760, 0]
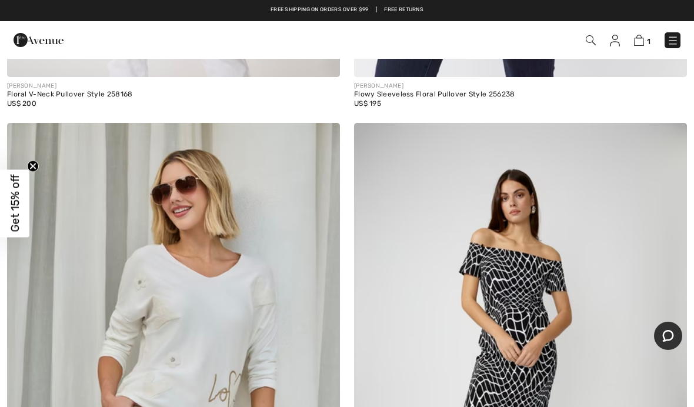
click at [639, 43] on img at bounding box center [639, 40] width 10 height 11
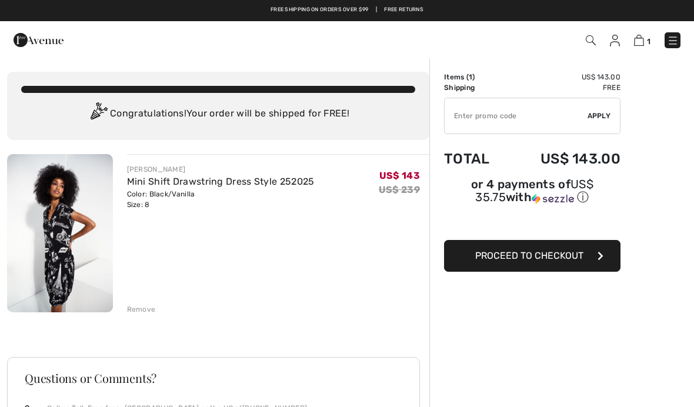
click at [496, 118] on input "TEXT" at bounding box center [515, 115] width 143 height 35
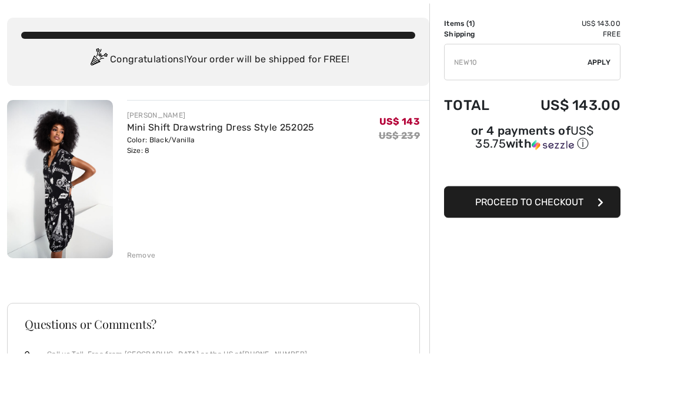
type input "NEW10"
click at [605, 111] on span "Apply" at bounding box center [599, 116] width 24 height 11
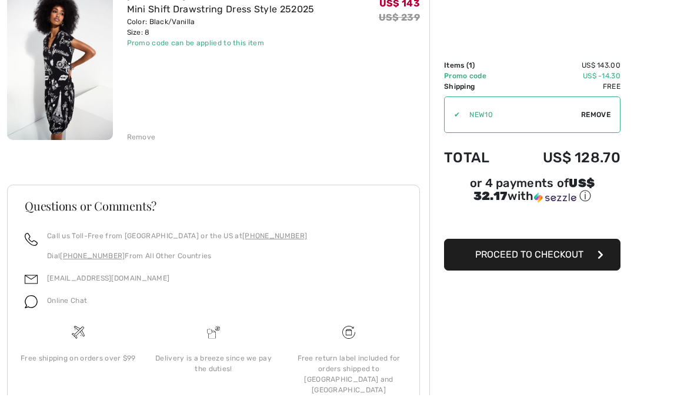
scroll to position [209, 0]
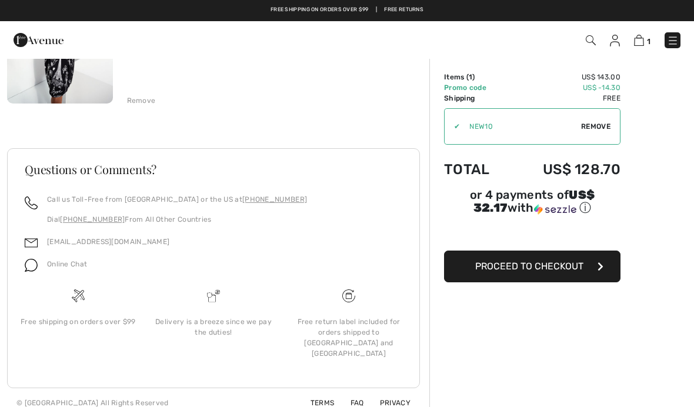
click at [555, 270] on span "Proceed to Checkout" at bounding box center [529, 265] width 108 height 11
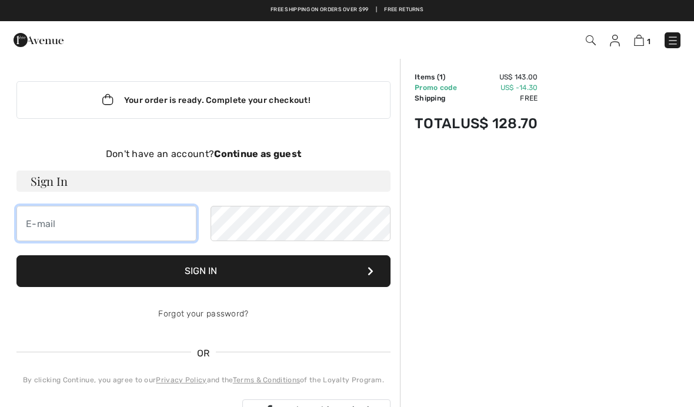
click at [141, 226] on input "email" at bounding box center [106, 223] width 180 height 35
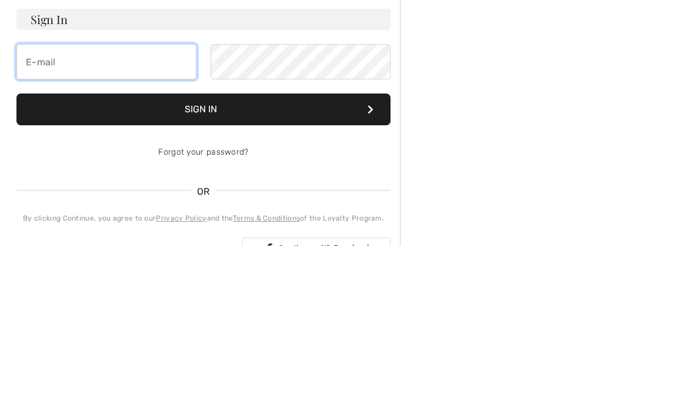
type input "[EMAIL_ADDRESS][DOMAIN_NAME]"
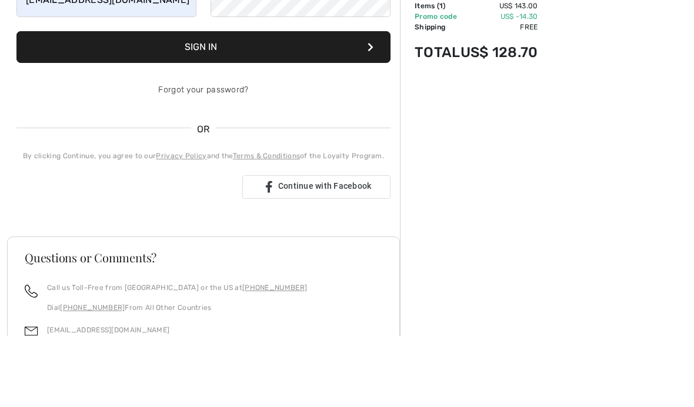
scroll to position [225, 0]
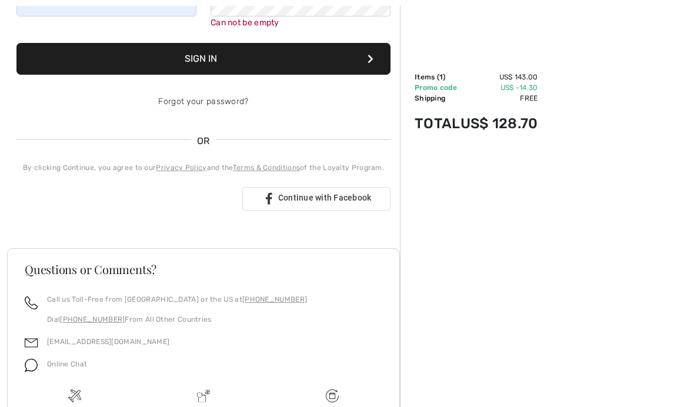
click at [183, 204] on div "Sign in with Google. Opens in new tab" at bounding box center [124, 199] width 216 height 26
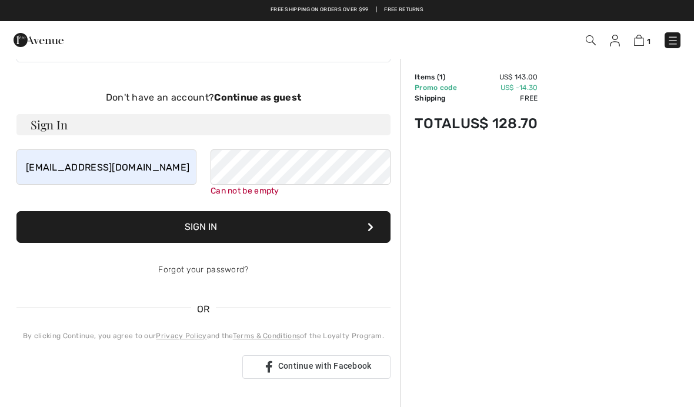
scroll to position [52, 0]
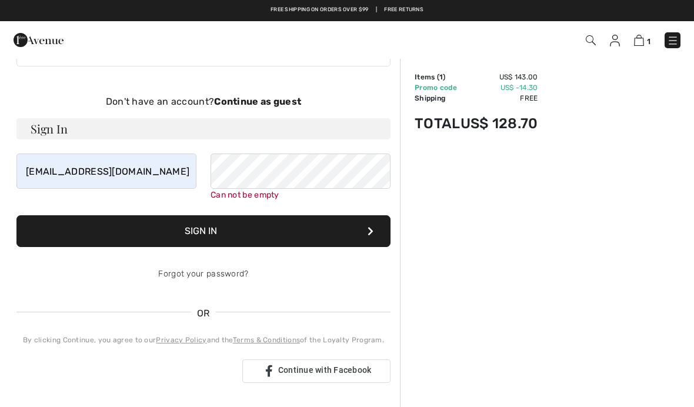
click at [259, 96] on strong "Continue as guest" at bounding box center [257, 101] width 87 height 11
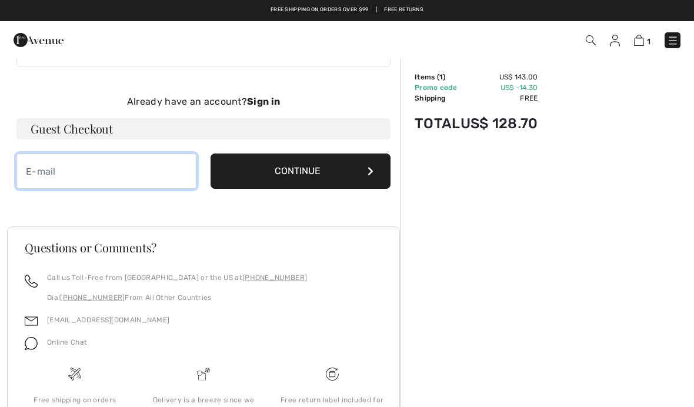
click at [138, 175] on input "email" at bounding box center [106, 170] width 180 height 35
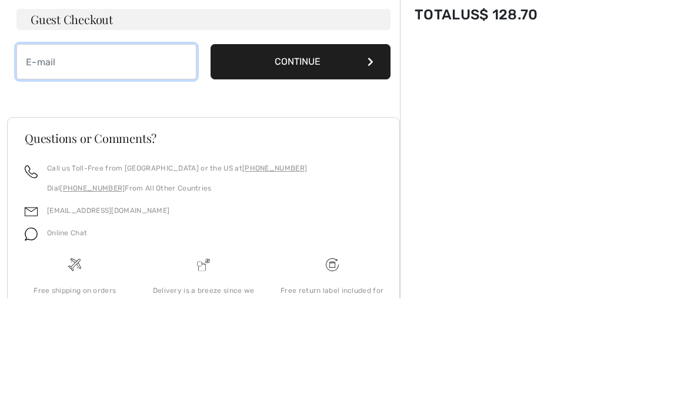
type input "paulabarnes01@gmail.com"
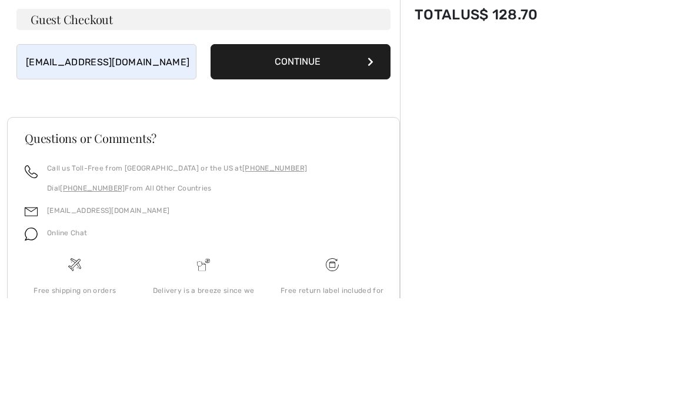
scroll to position [130, 0]
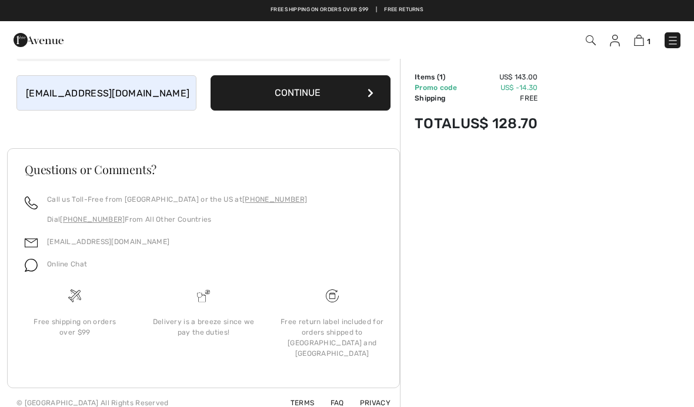
click at [324, 108] on button "Continue" at bounding box center [300, 92] width 180 height 35
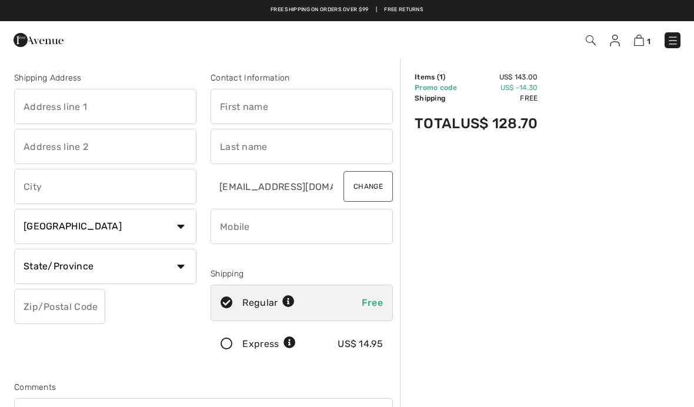
click at [108, 112] on input "text" at bounding box center [105, 106] width 182 height 35
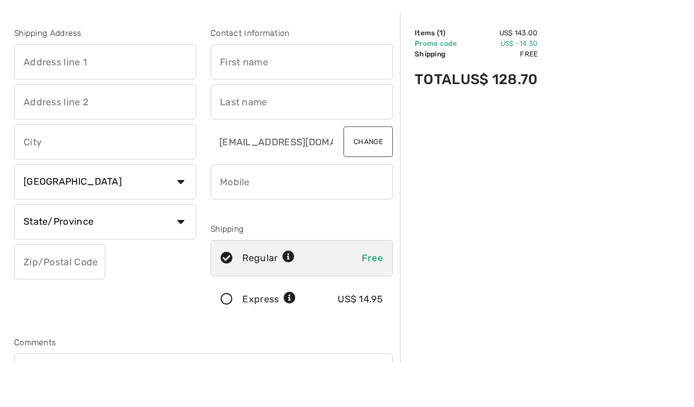
type input "[STREET_ADDRESS]"
type input "Rosemount"
select select "US"
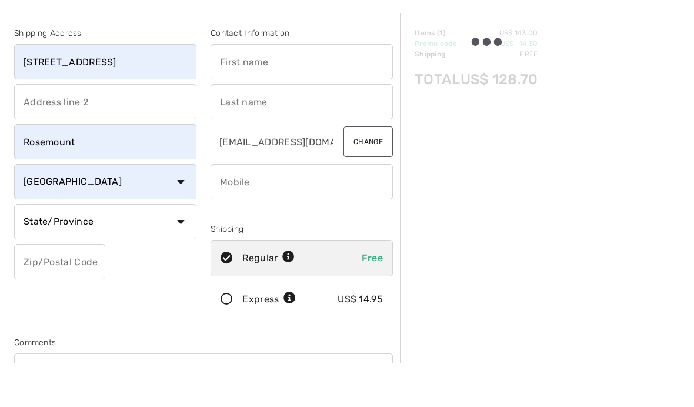
scroll to position [45, 0]
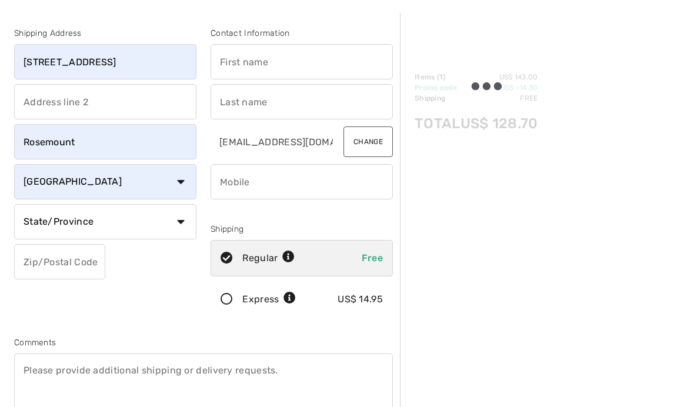
select select "MN"
type input "55068"
type input "[PERSON_NAME]"
type input "2026074992"
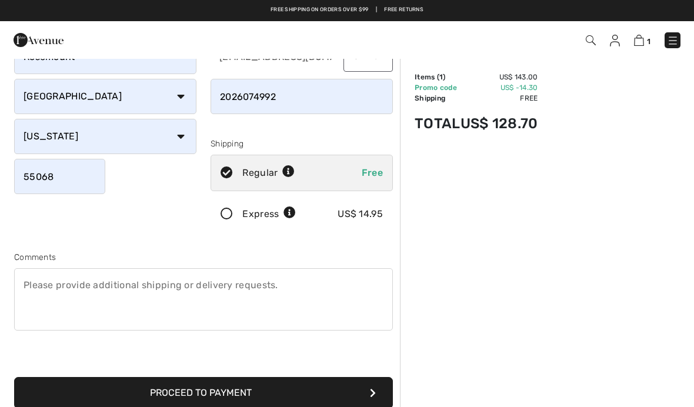
scroll to position [130, 0]
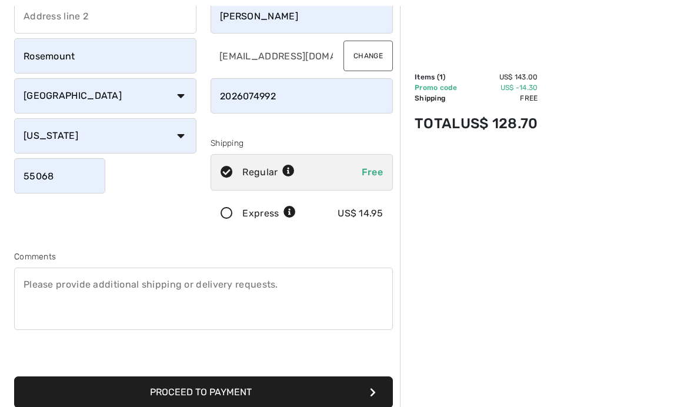
click at [265, 395] on button "Proceed to Payment" at bounding box center [203, 392] width 379 height 32
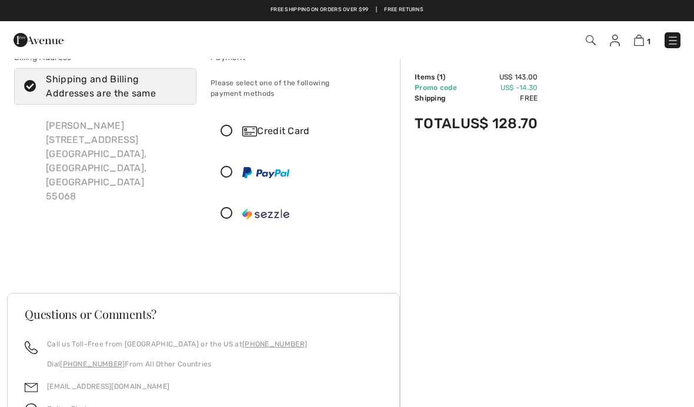
scroll to position [19, 0]
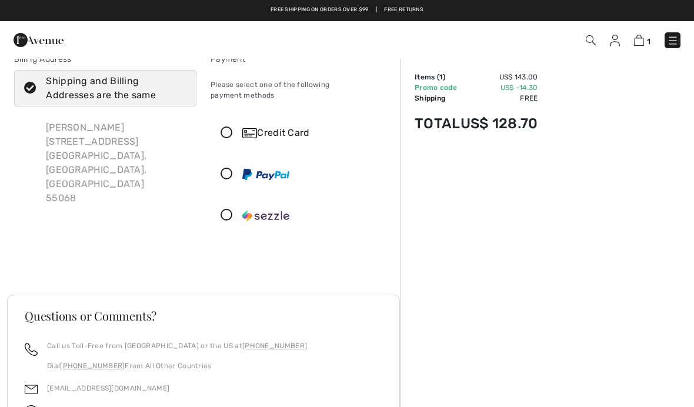
click at [230, 127] on icon at bounding box center [226, 133] width 31 height 12
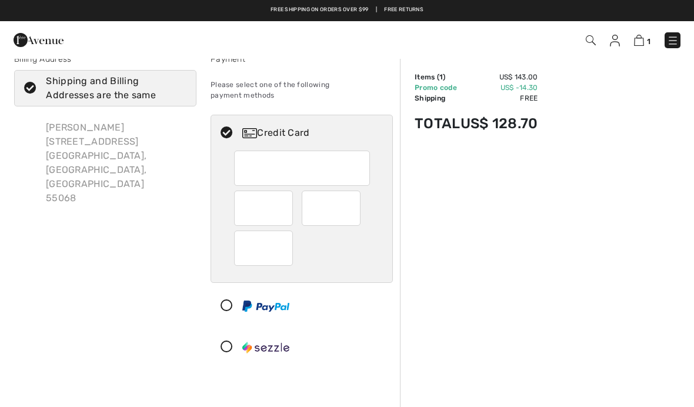
scroll to position [18, 0]
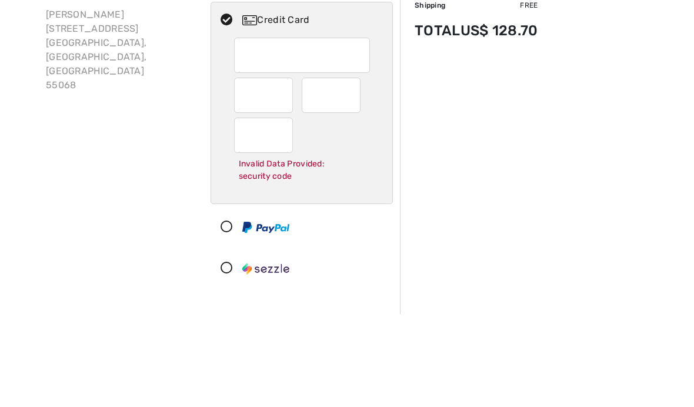
scroll to position [132, 0]
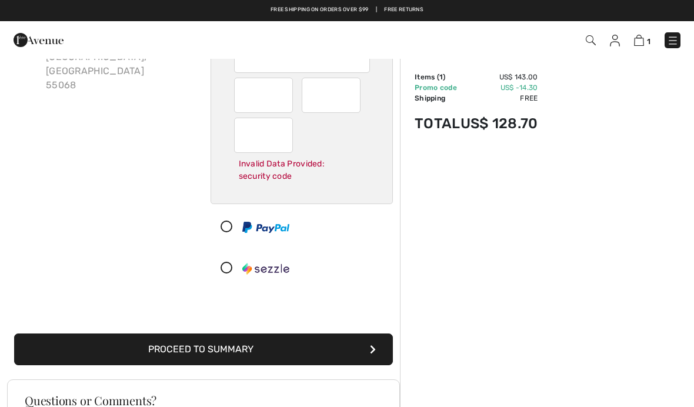
click at [286, 123] on div at bounding box center [263, 135] width 59 height 35
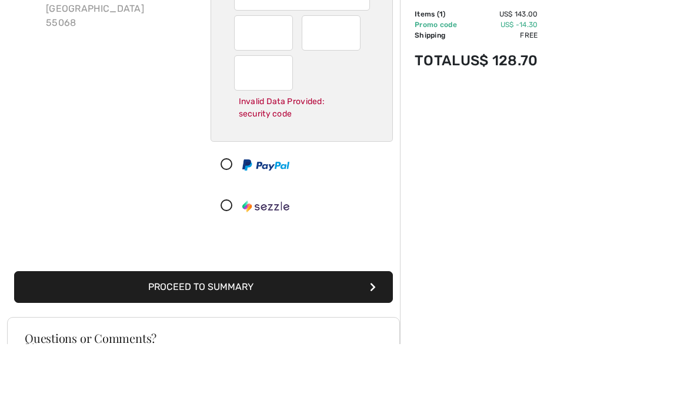
scroll to position [195, 0]
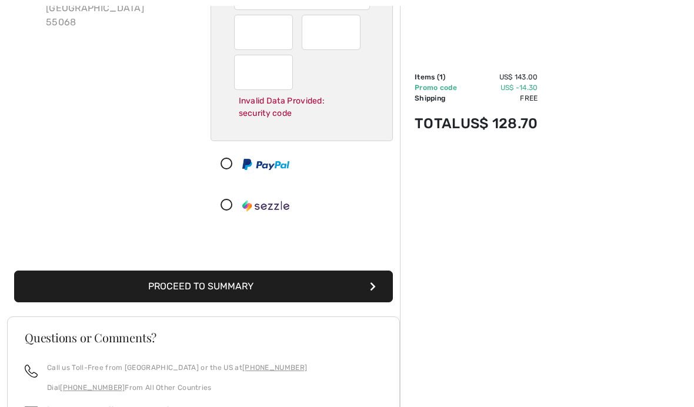
click at [280, 271] on button "Proceed to Summary" at bounding box center [203, 286] width 379 height 32
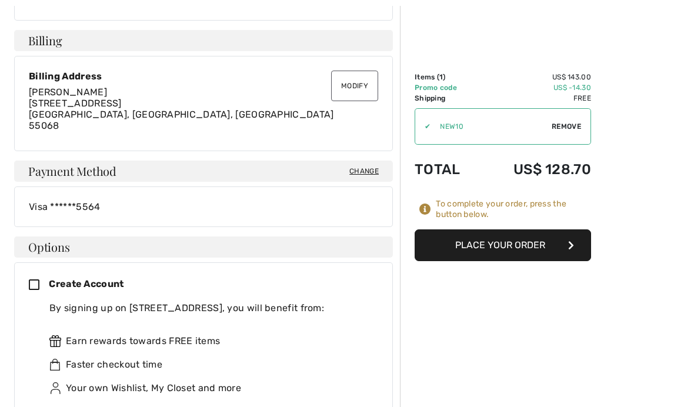
scroll to position [344, 0]
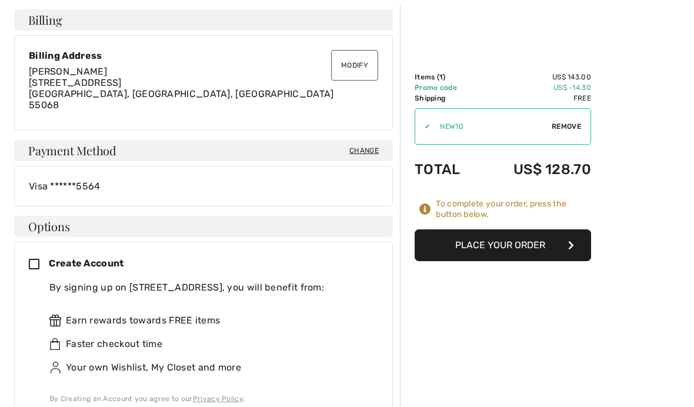
click at [43, 265] on icon at bounding box center [39, 265] width 20 height 12
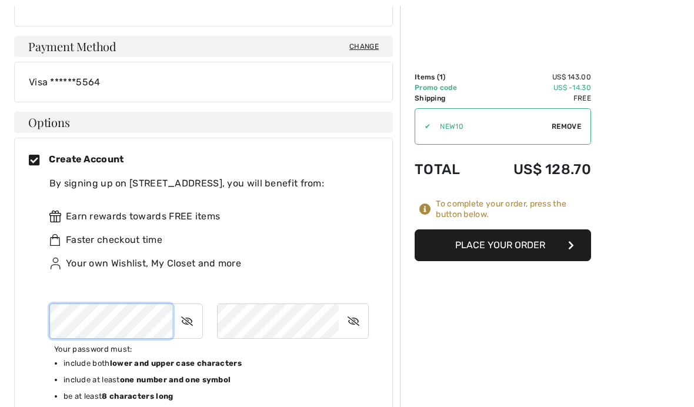
scroll to position [447, 0]
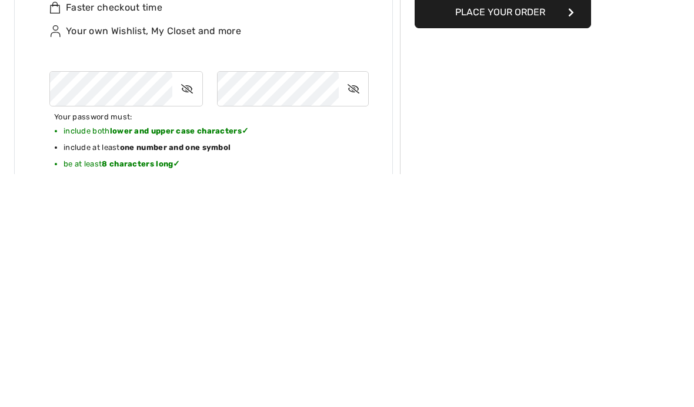
click at [357, 308] on icon at bounding box center [353, 321] width 29 height 27
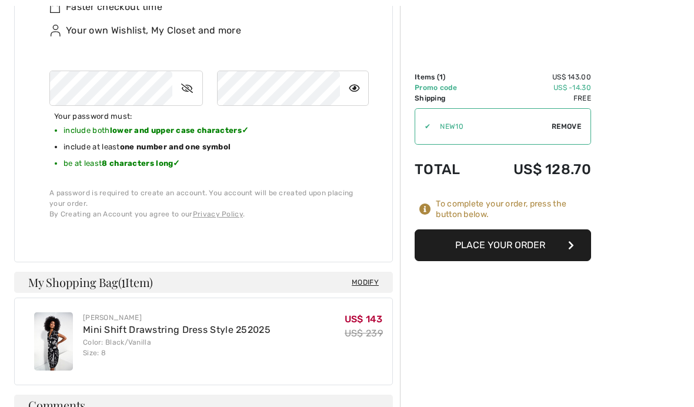
click at [188, 85] on icon at bounding box center [186, 88] width 29 height 27
click at [531, 249] on button "Place Your Order" at bounding box center [502, 245] width 176 height 32
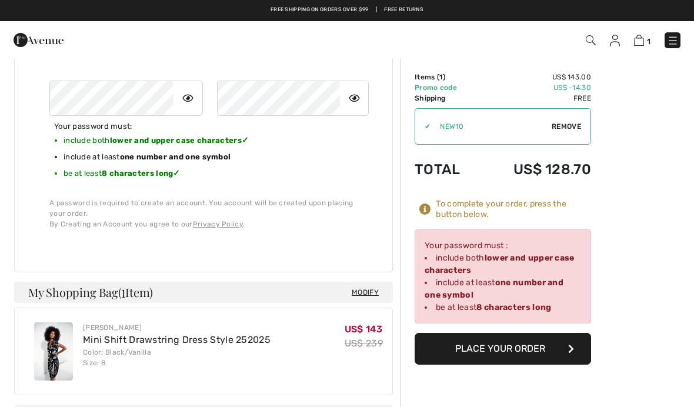
scroll to position [661, 0]
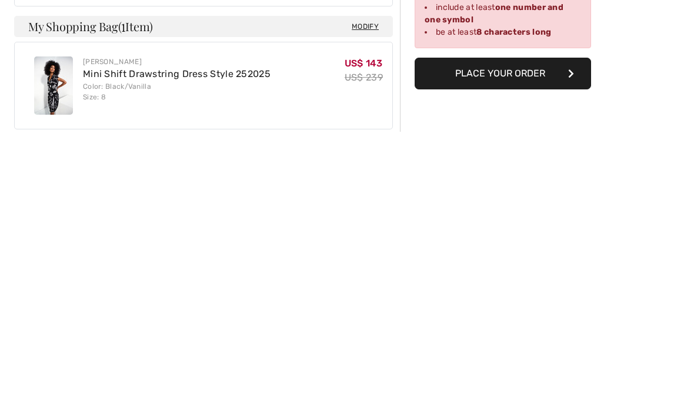
click at [516, 333] on button "Place Your Order" at bounding box center [502, 349] width 176 height 32
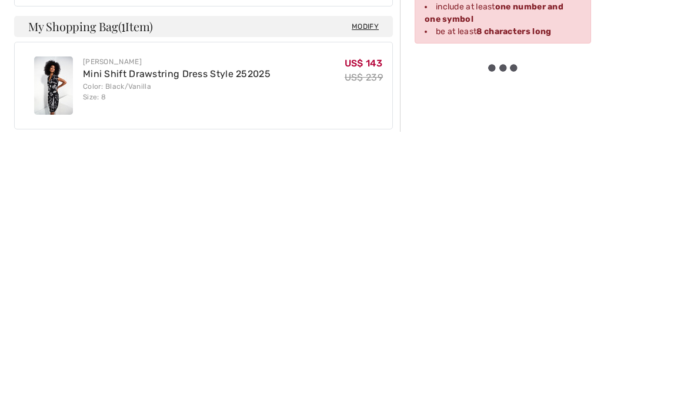
scroll to position [936, 0]
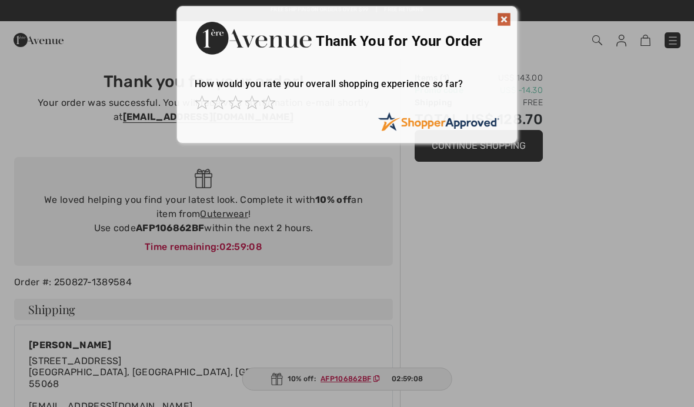
click at [394, 403] on div at bounding box center [347, 203] width 694 height 407
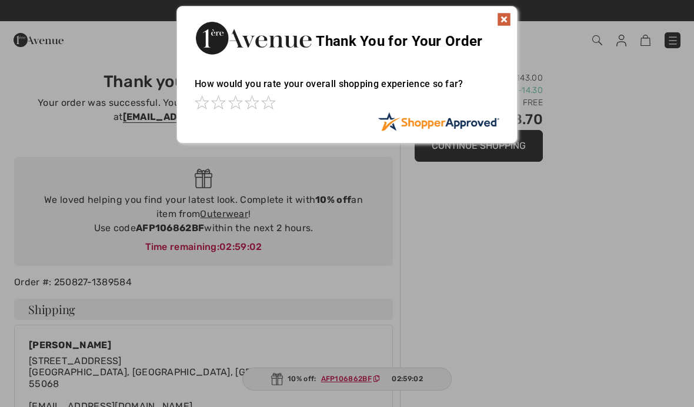
click at [520, 305] on div at bounding box center [347, 203] width 694 height 407
click at [509, 21] on img at bounding box center [504, 19] width 14 height 14
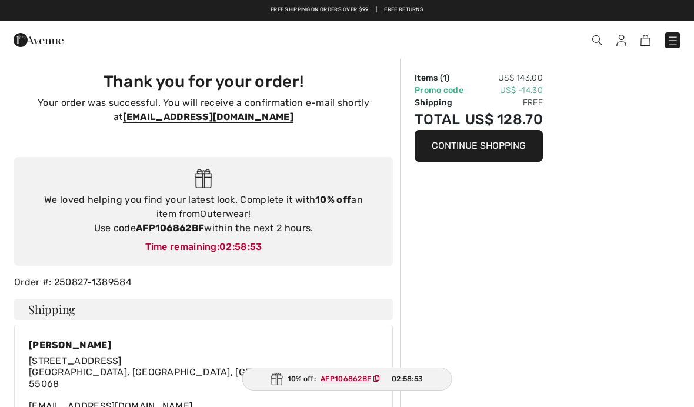
click at [670, 41] on img at bounding box center [673, 41] width 12 height 12
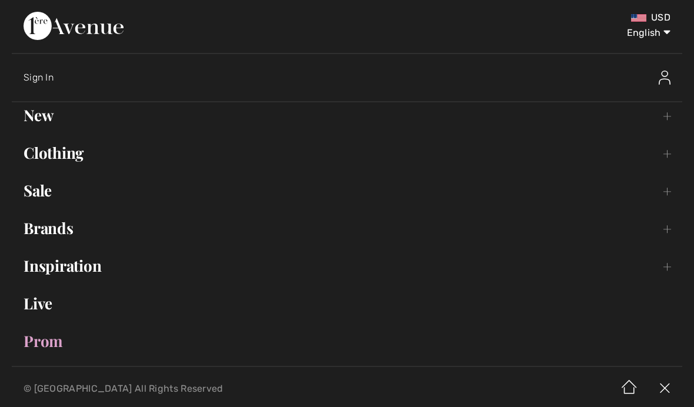
click at [670, 237] on link "Brands Open submenu" at bounding box center [347, 228] width 670 height 26
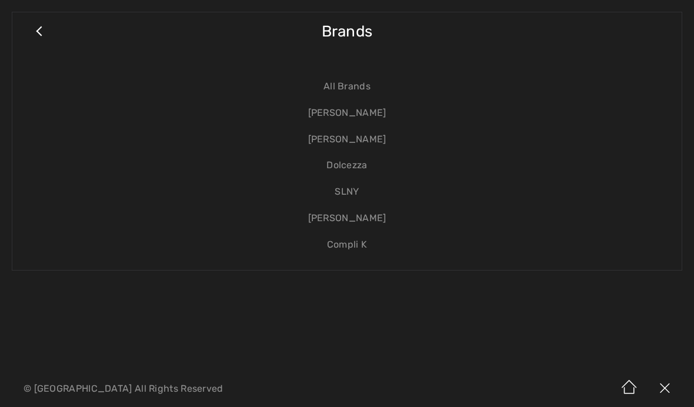
click at [371, 142] on link "[PERSON_NAME]" at bounding box center [346, 139] width 645 height 26
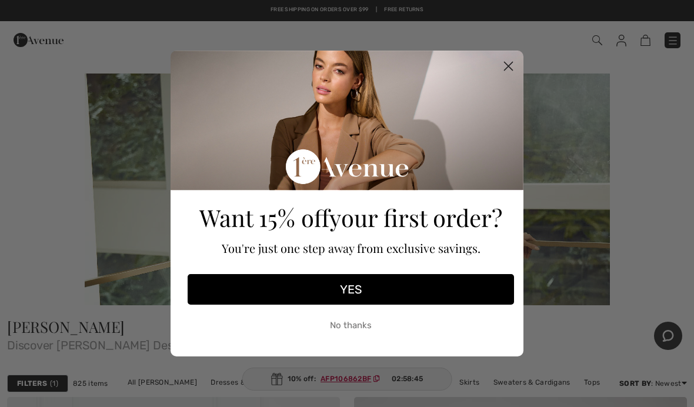
click at [511, 69] on icon "Close dialog" at bounding box center [508, 66] width 8 height 8
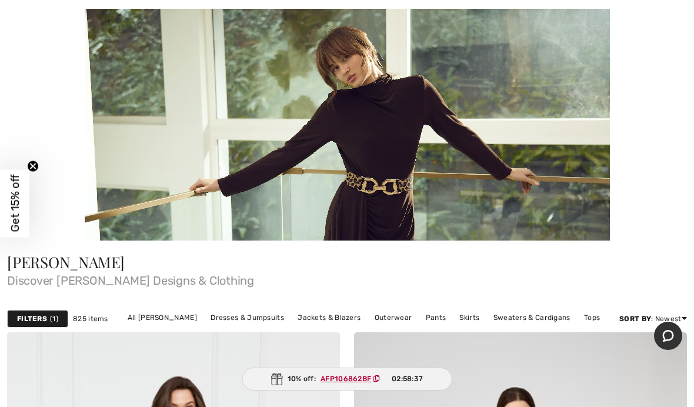
scroll to position [63, 0]
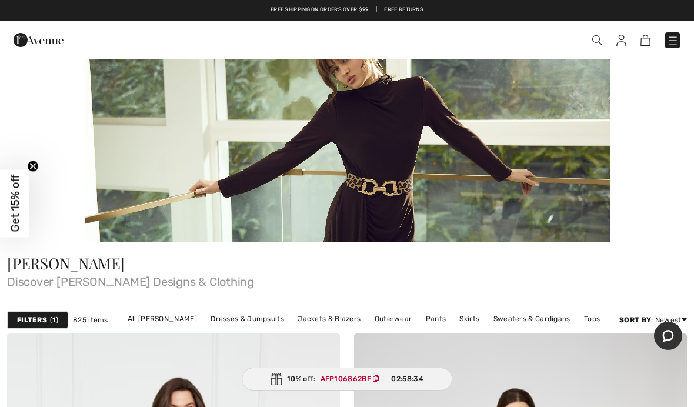
click at [383, 324] on link "Outerwear" at bounding box center [393, 318] width 49 height 15
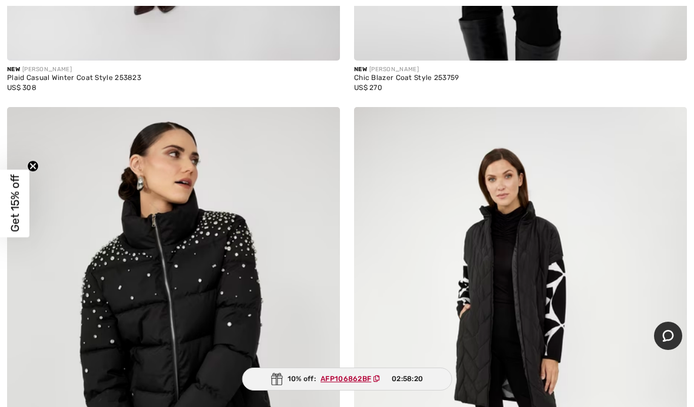
scroll to position [584, 0]
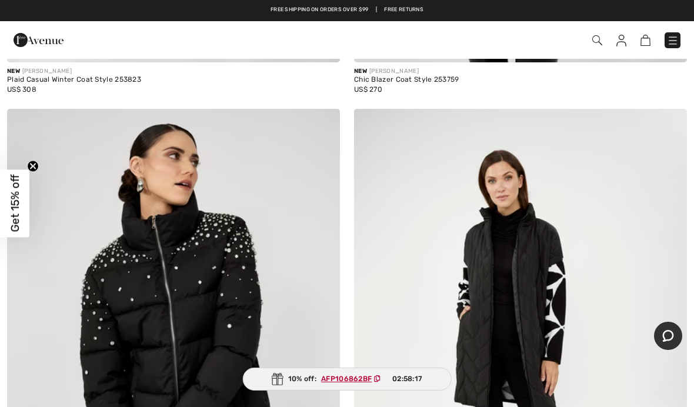
click at [479, 325] on img at bounding box center [520, 358] width 333 height 499
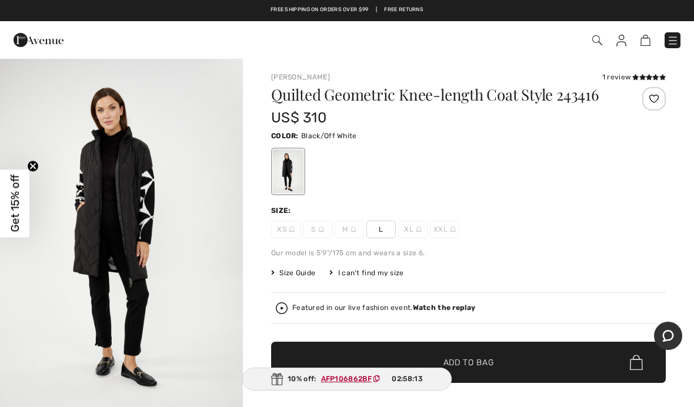
click at [352, 232] on img at bounding box center [353, 229] width 6 height 6
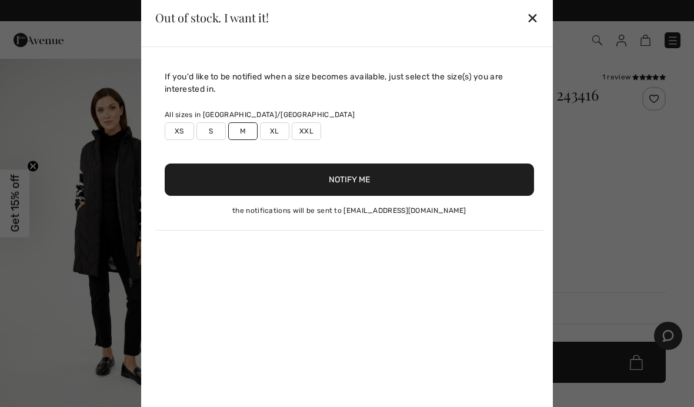
click at [391, 185] on button "Notify Me" at bounding box center [349, 179] width 369 height 32
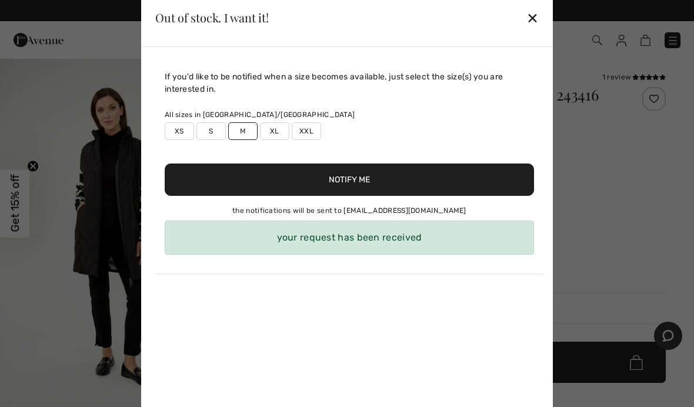
click at [537, 16] on div "✕" at bounding box center [532, 17] width 12 height 25
